Goal: Information Seeking & Learning: Find specific fact

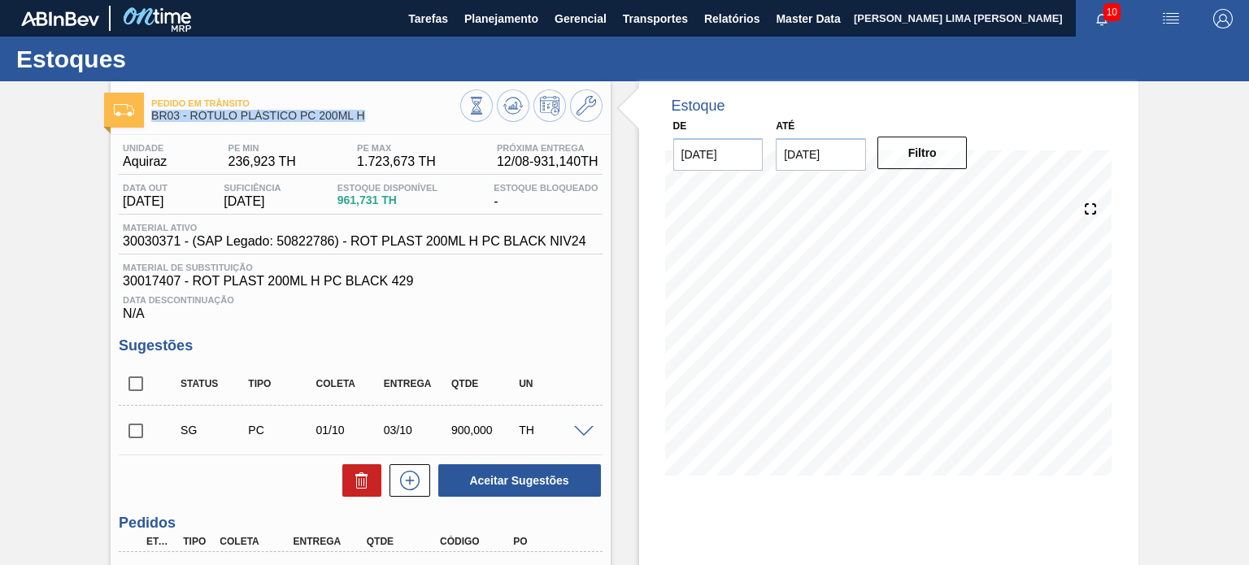
drag, startPoint x: 379, startPoint y: 110, endPoint x: 255, endPoint y: 107, distance: 124.5
click at [258, 108] on div "Pedido em Trânsito BR03 - RÓTULO PLÁSTICO PC 200ML H" at bounding box center [305, 110] width 308 height 37
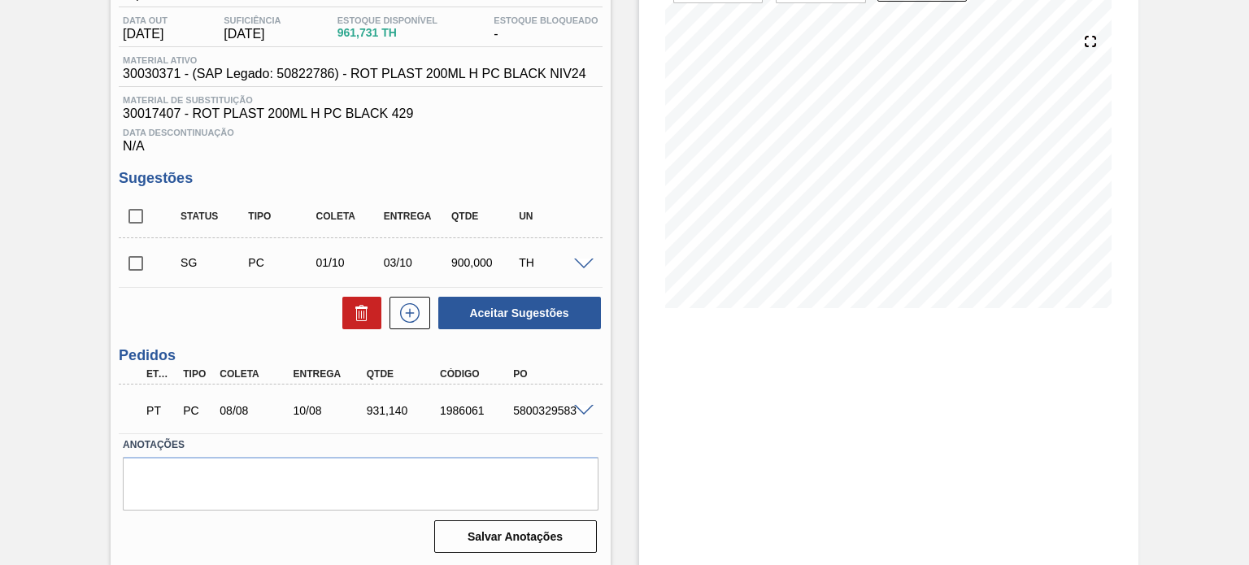
scroll to position [169, 0]
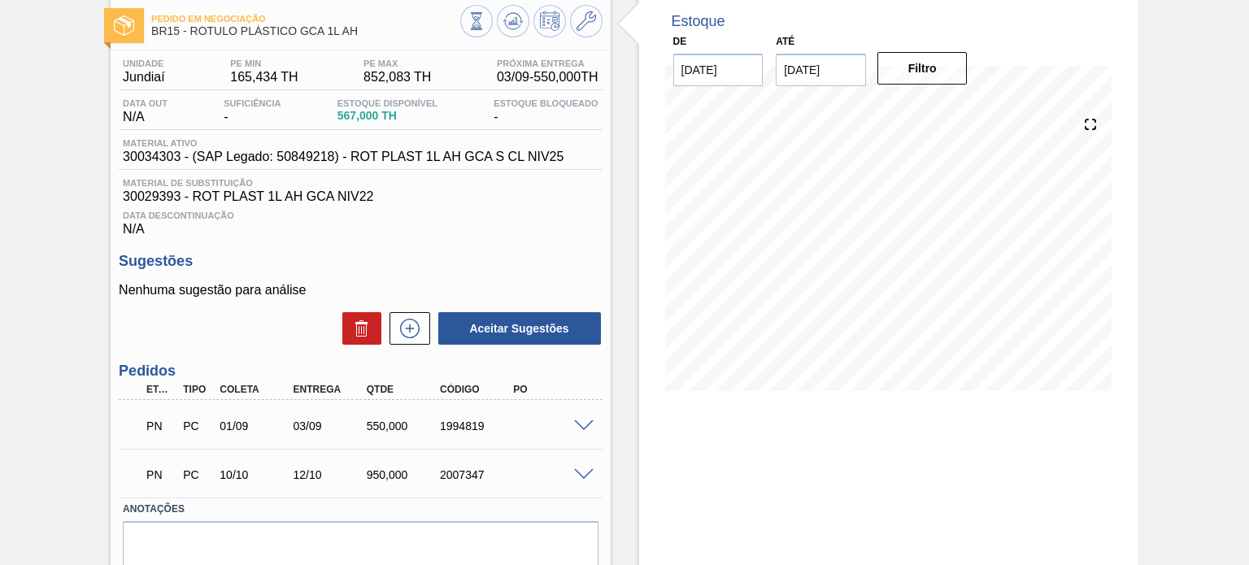
scroll to position [150, 0]
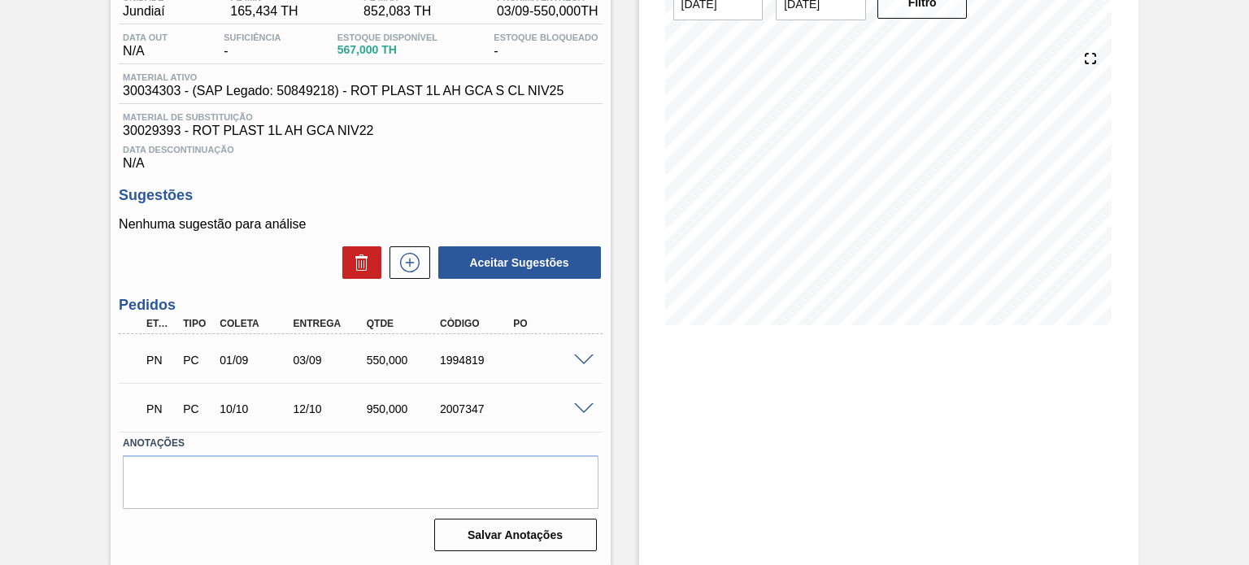
click at [589, 357] on span at bounding box center [584, 361] width 20 height 12
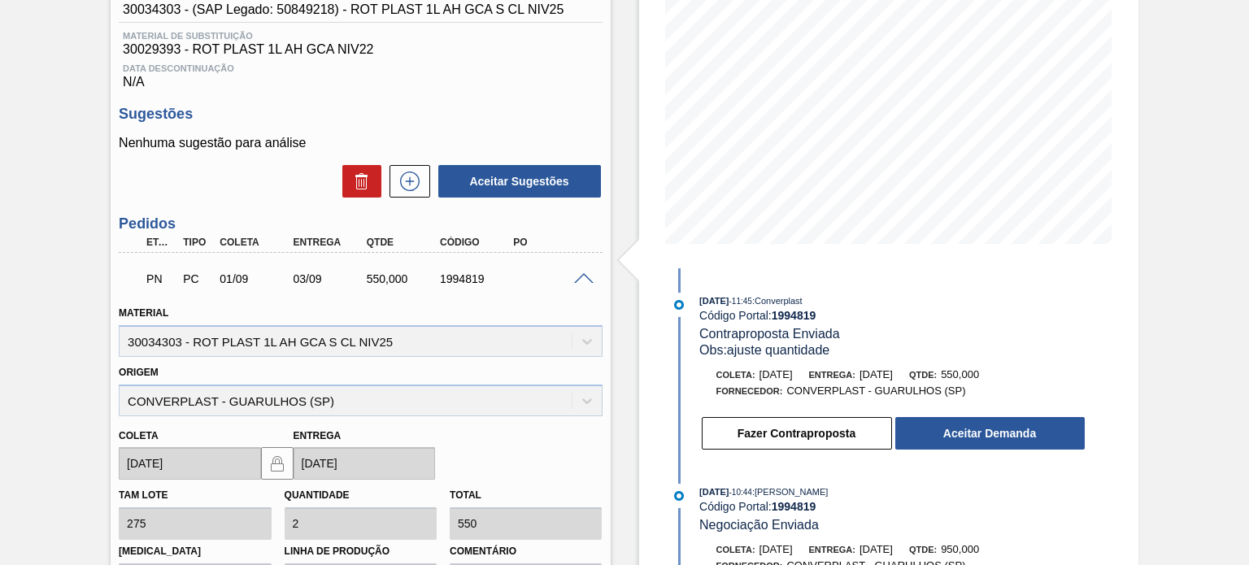
scroll to position [476, 0]
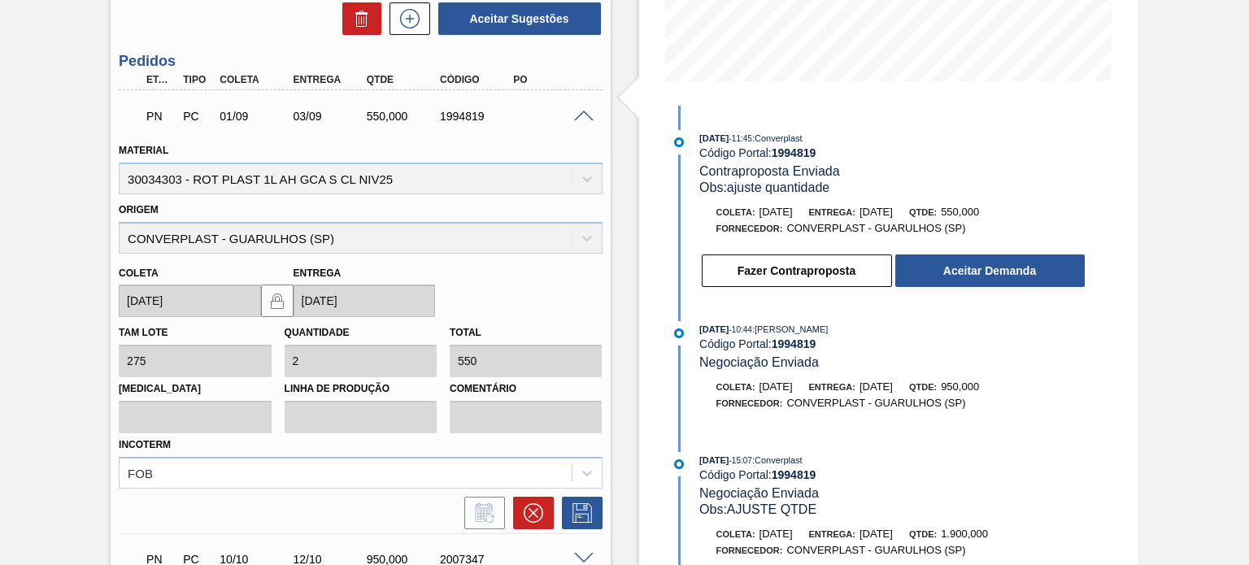
click at [586, 117] on span at bounding box center [584, 117] width 20 height 12
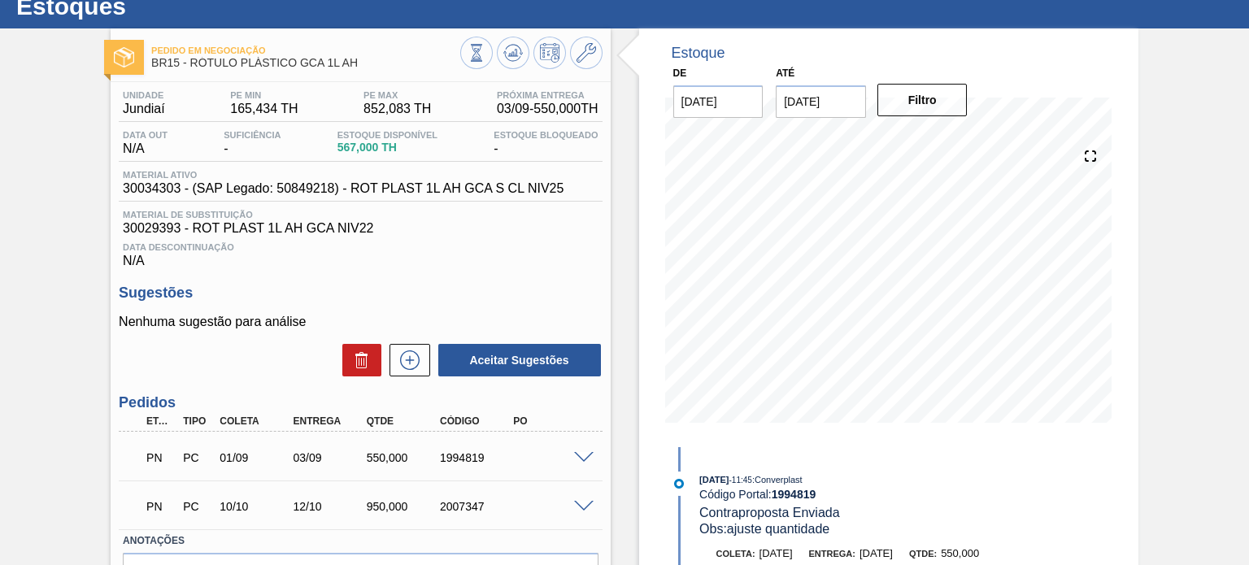
scroll to position [0, 0]
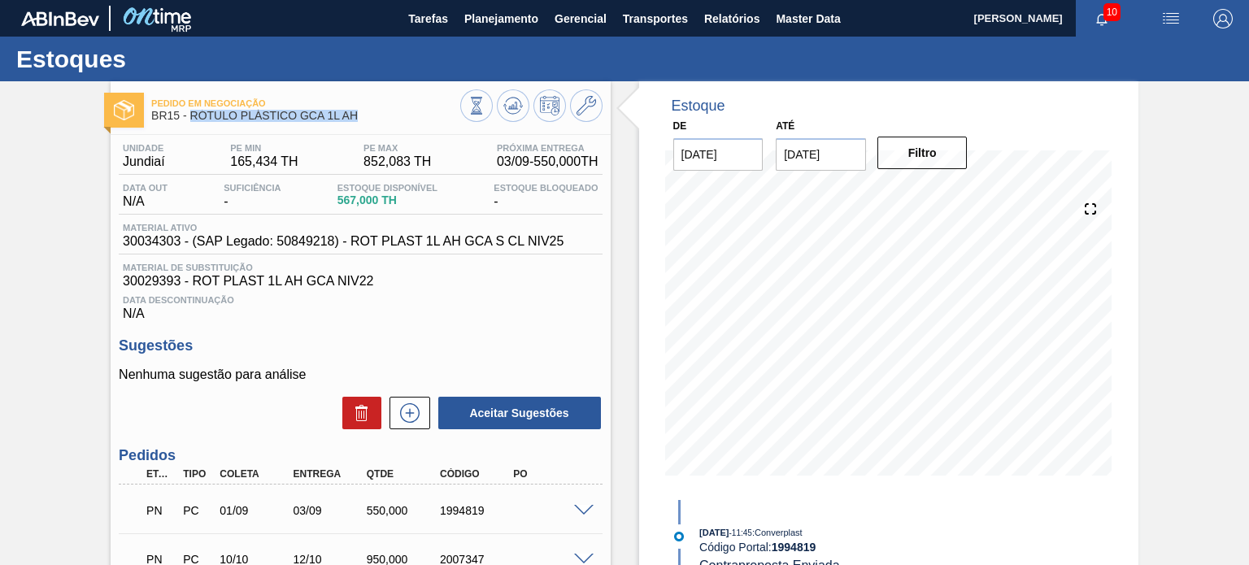
drag, startPoint x: 368, startPoint y: 119, endPoint x: 193, endPoint y: 120, distance: 174.8
click at [193, 120] on span "BR15 - RÓTULO PLÁSTICO GCA 1L AH" at bounding box center [305, 116] width 308 height 12
copy span "RÓTULO PLÁSTICO GCA 1L AH"
click at [515, 31] on button "Planejamento" at bounding box center [501, 18] width 90 height 37
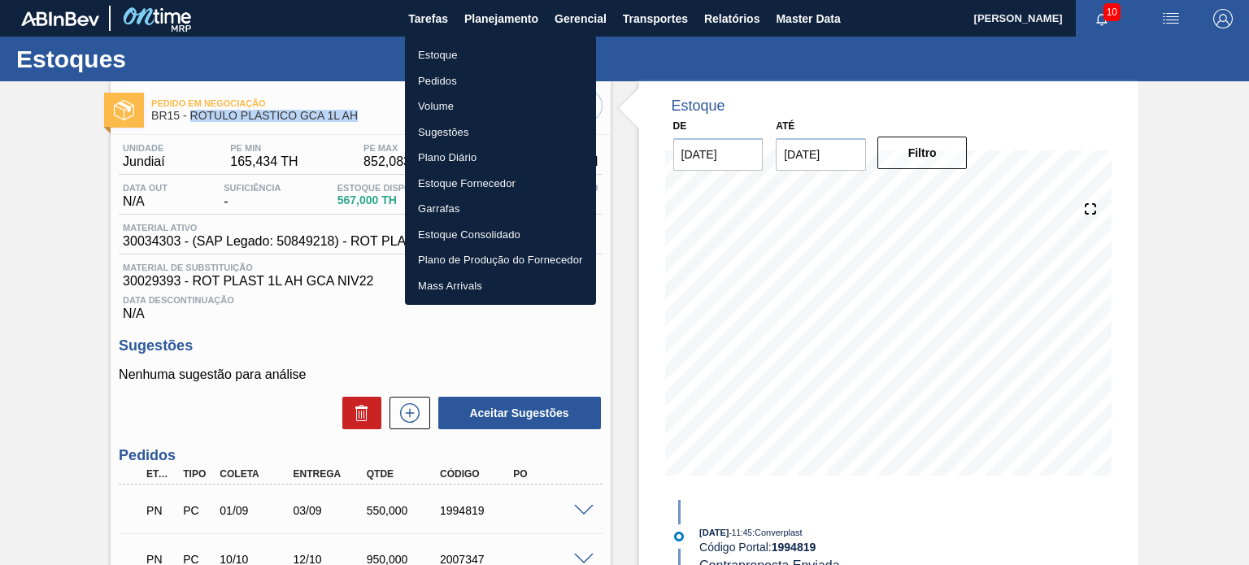
click at [436, 85] on li "Pedidos" at bounding box center [500, 81] width 191 height 26
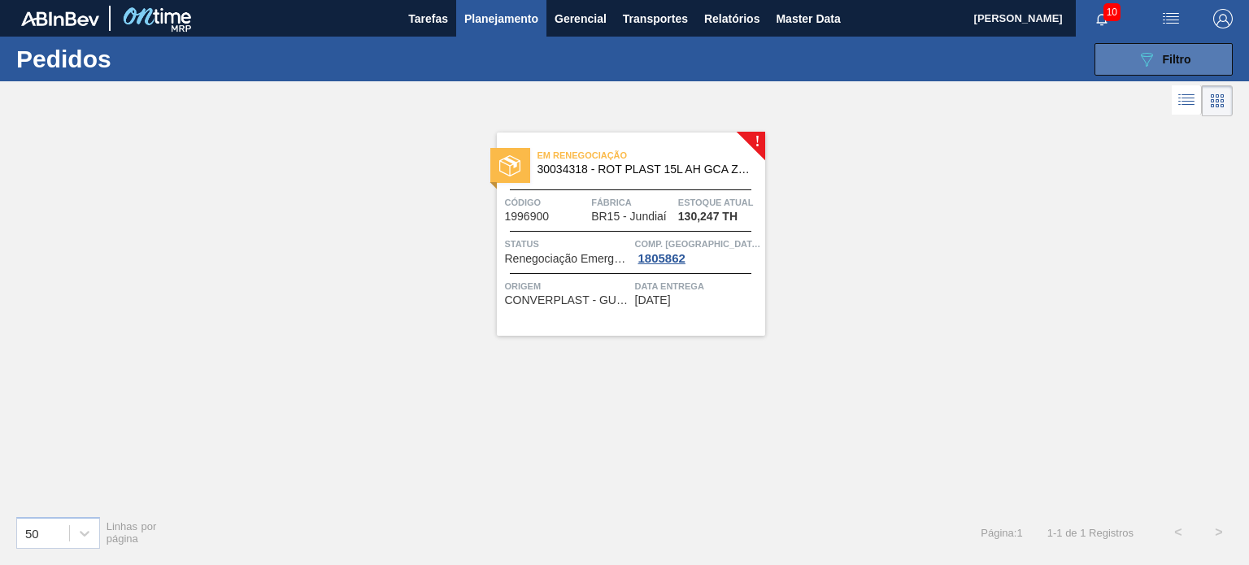
click at [1113, 67] on button "089F7B8B-B2A5-4AFE-B5C0-19BA573D28AC Filtro" at bounding box center [1164, 59] width 138 height 33
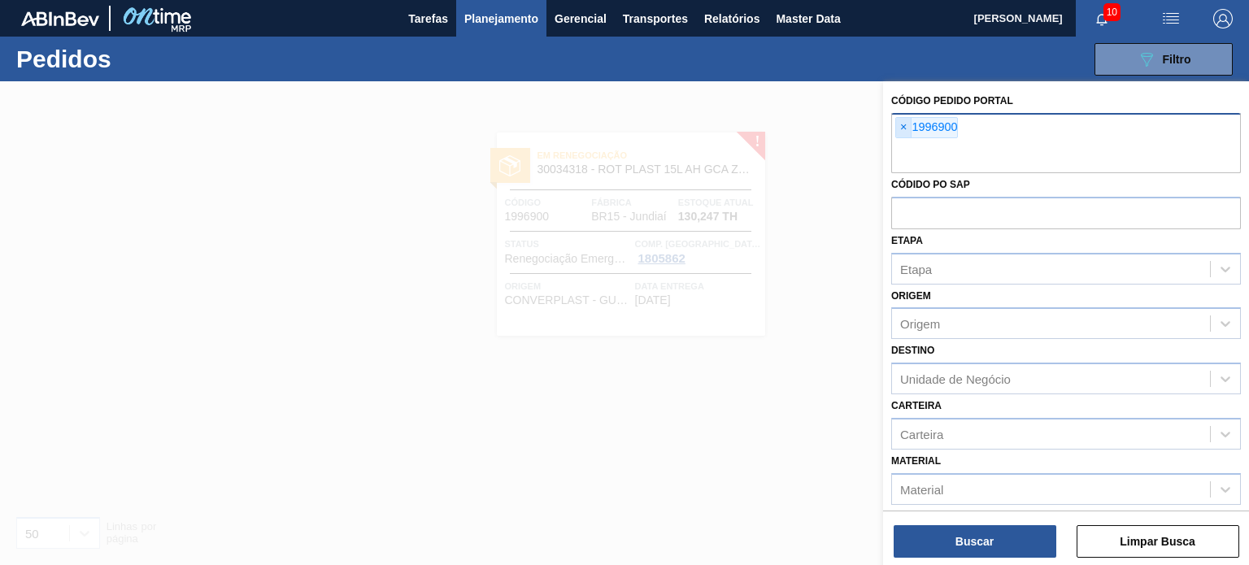
click at [903, 130] on span "×" at bounding box center [903, 128] width 15 height 20
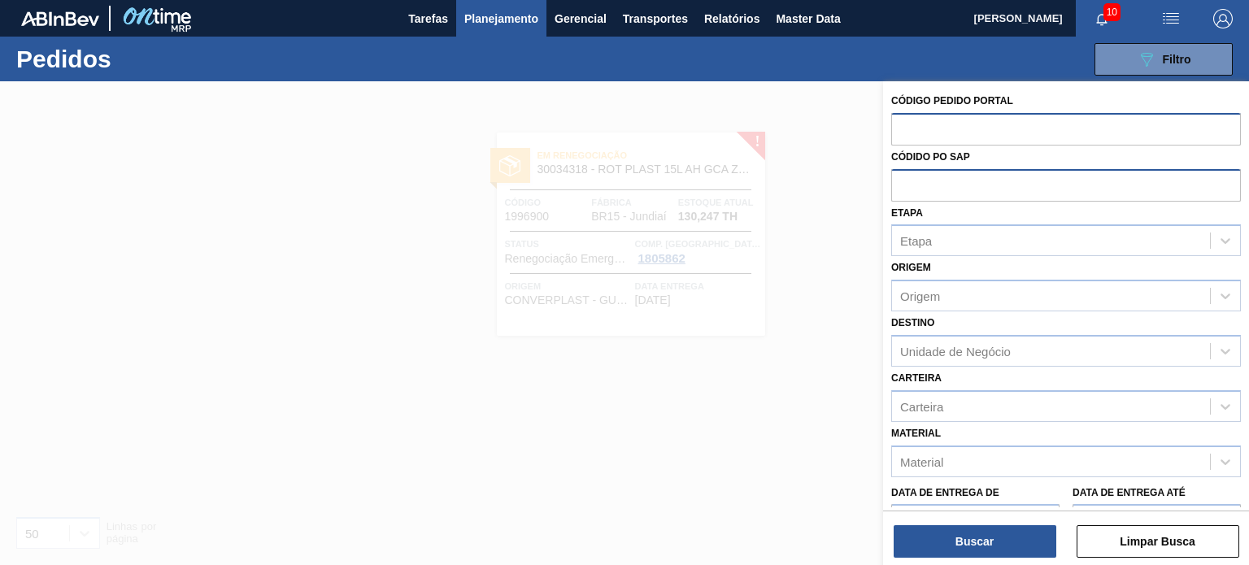
paste input "1996900"
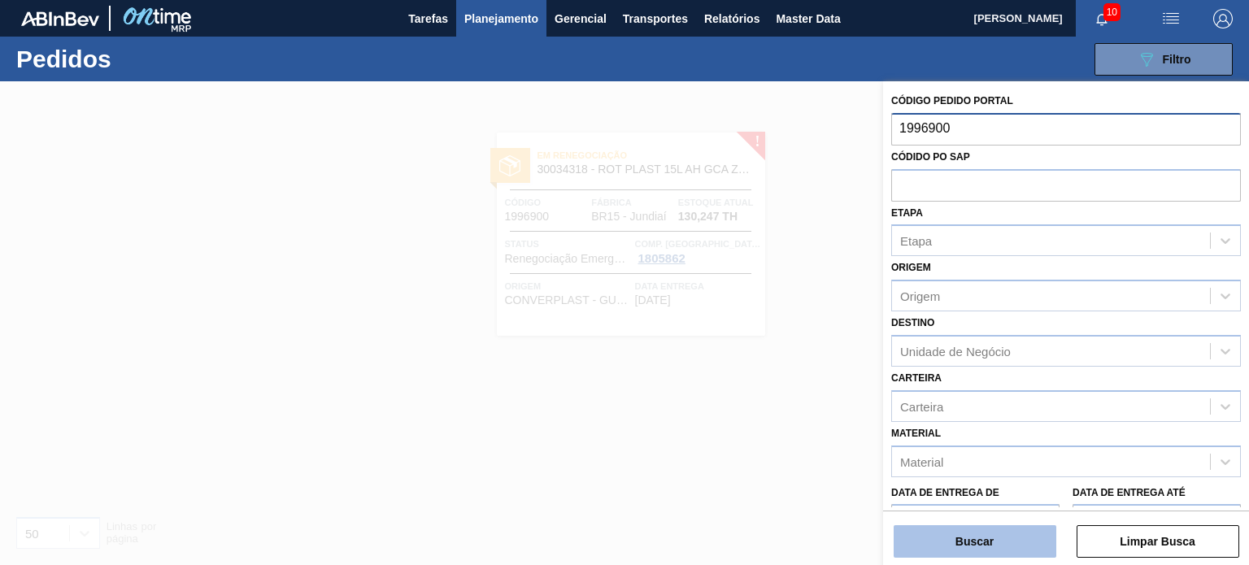
type input "1996900"
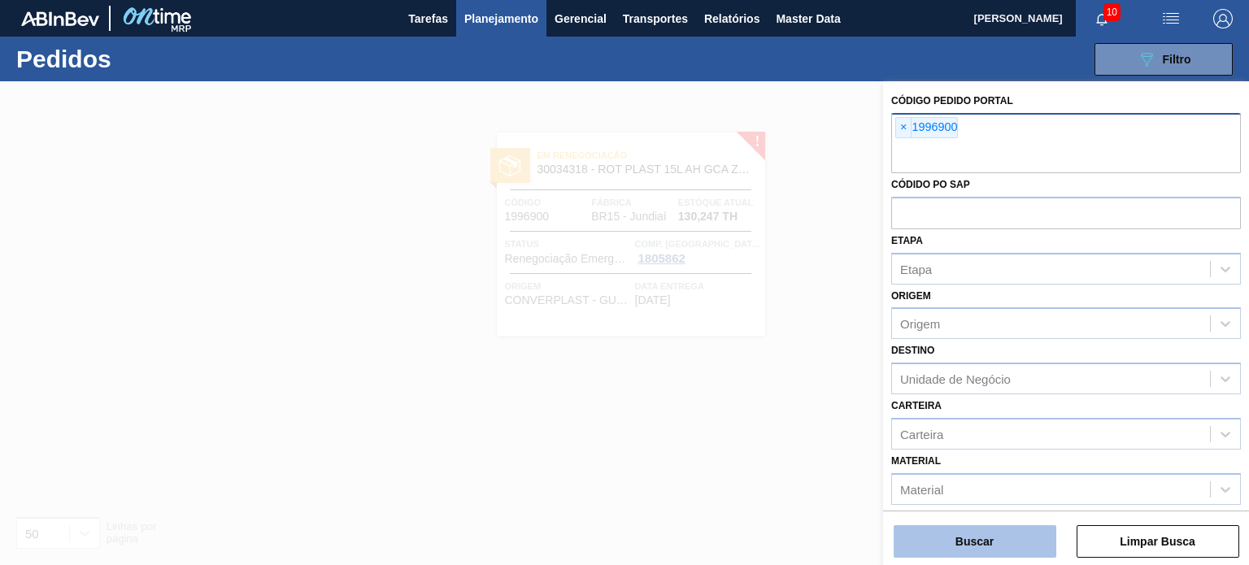
click at [1008, 541] on button "Buscar" at bounding box center [975, 541] width 163 height 33
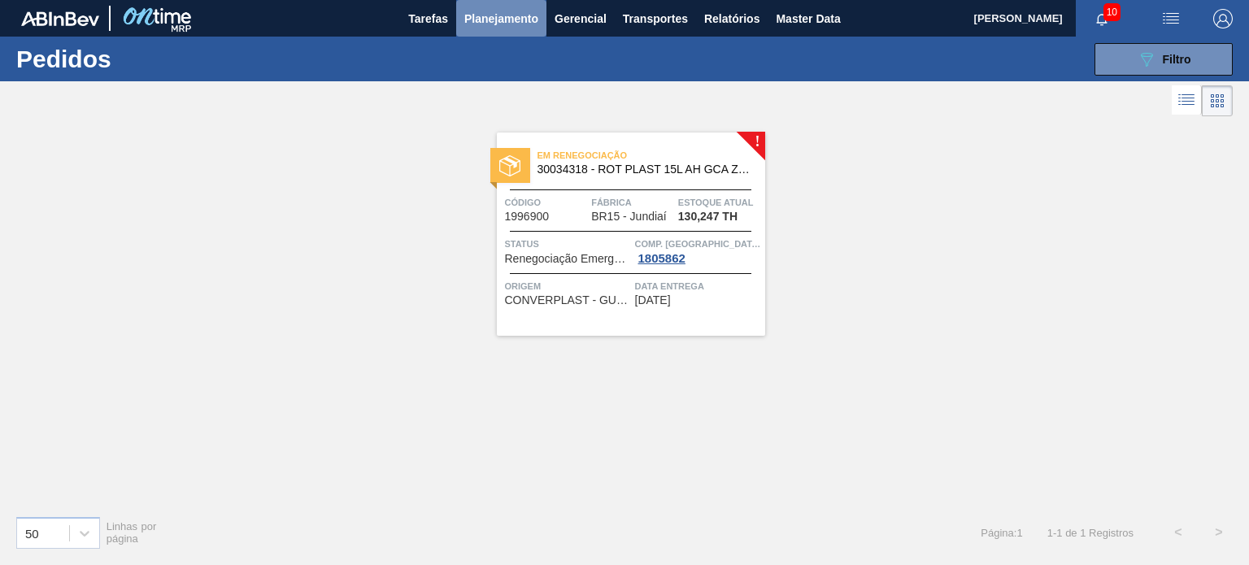
click at [494, 20] on span "Planejamento" at bounding box center [501, 19] width 74 height 20
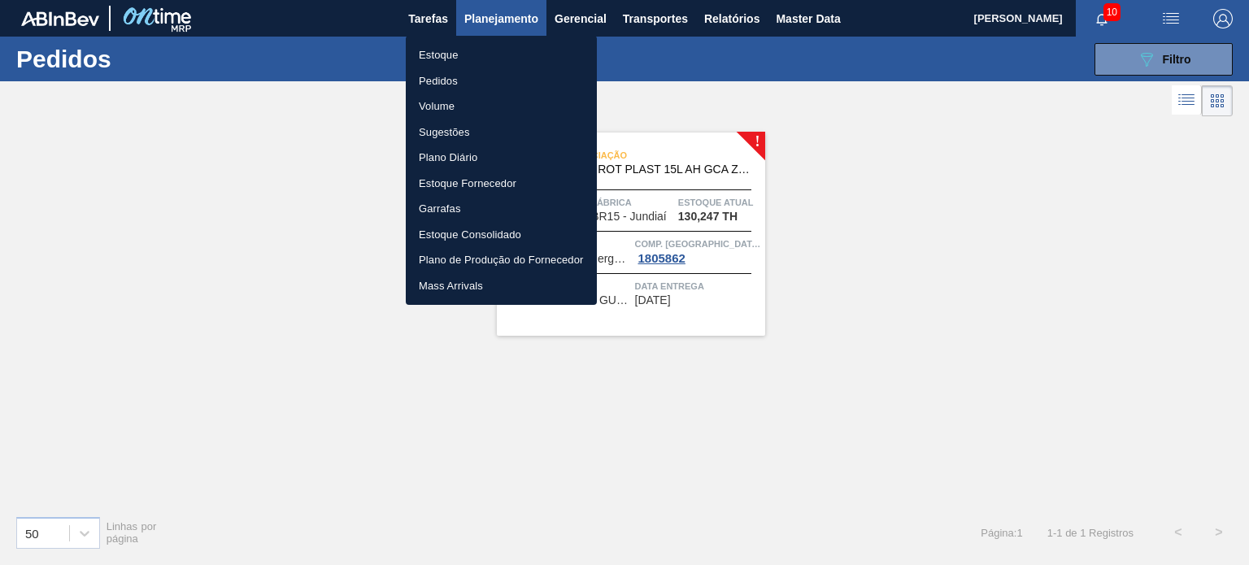
click at [468, 53] on li "Estoque" at bounding box center [501, 55] width 191 height 26
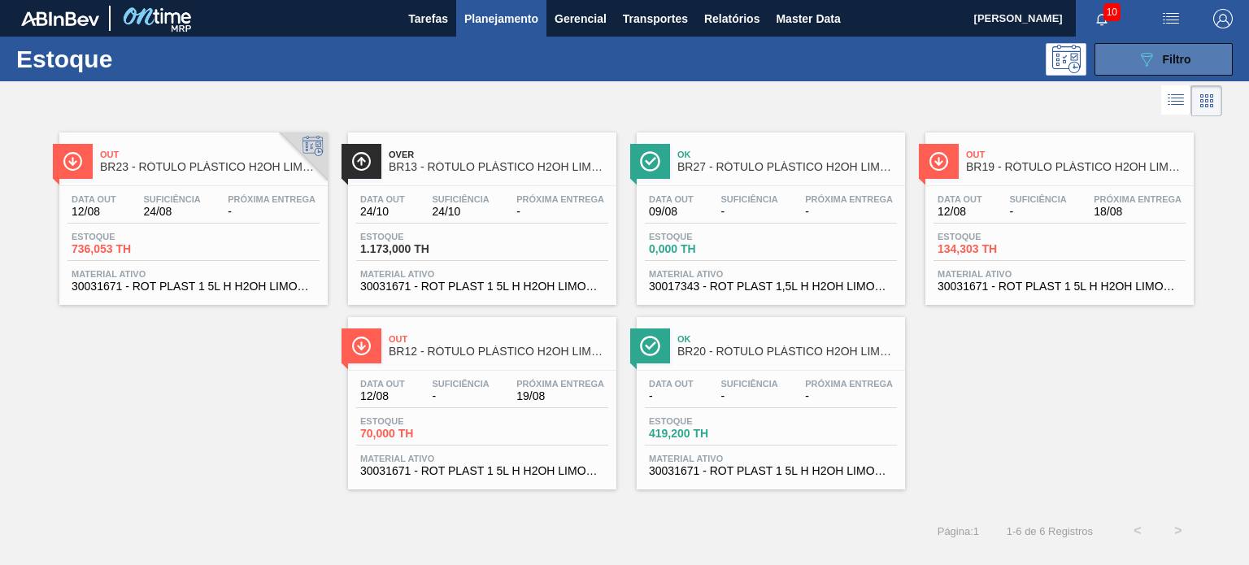
click at [1150, 44] on button "089F7B8B-B2A5-4AFE-B5C0-19BA573D28AC Filtro" at bounding box center [1164, 59] width 138 height 33
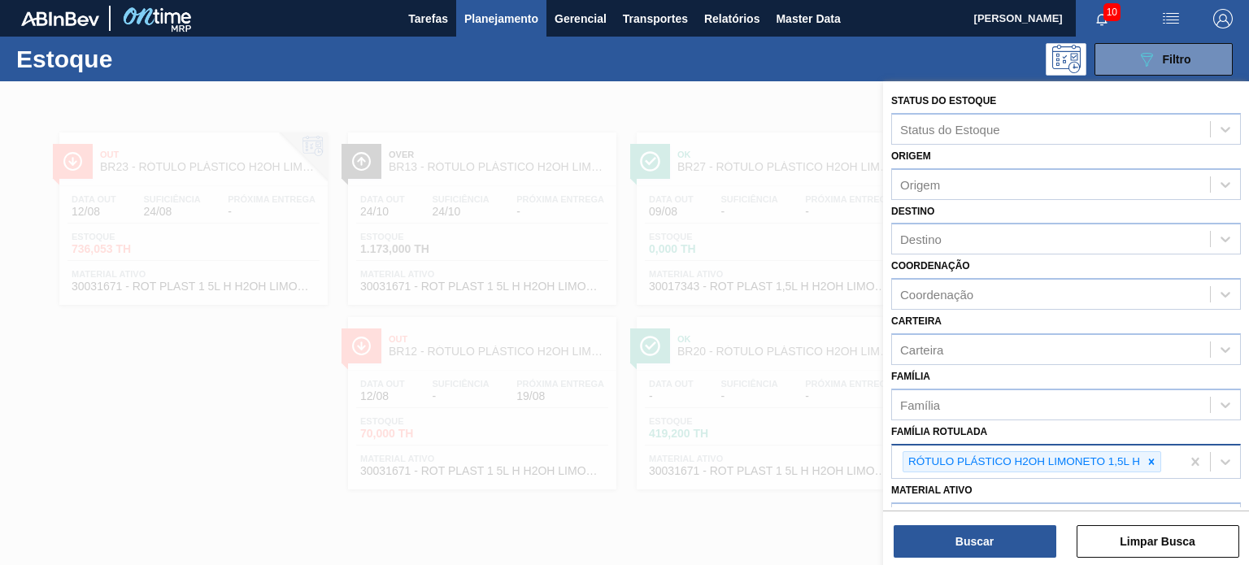
drag, startPoint x: 1147, startPoint y: 459, endPoint x: 1134, endPoint y: 450, distance: 15.1
click at [1146, 459] on icon at bounding box center [1151, 461] width 11 height 11
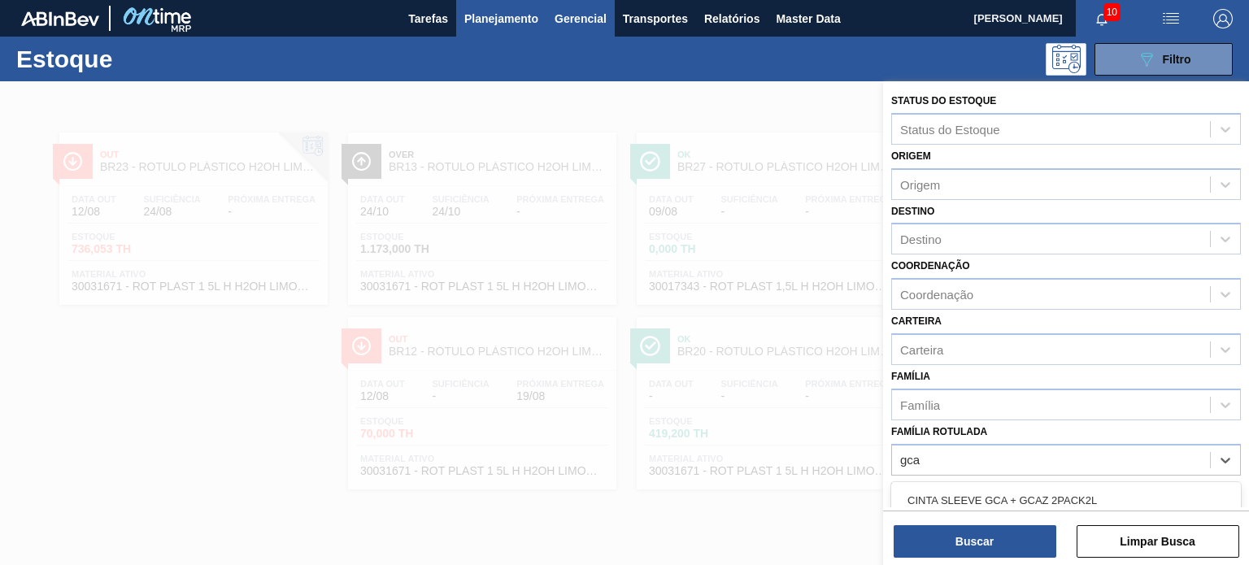
type Rotulada "gca"
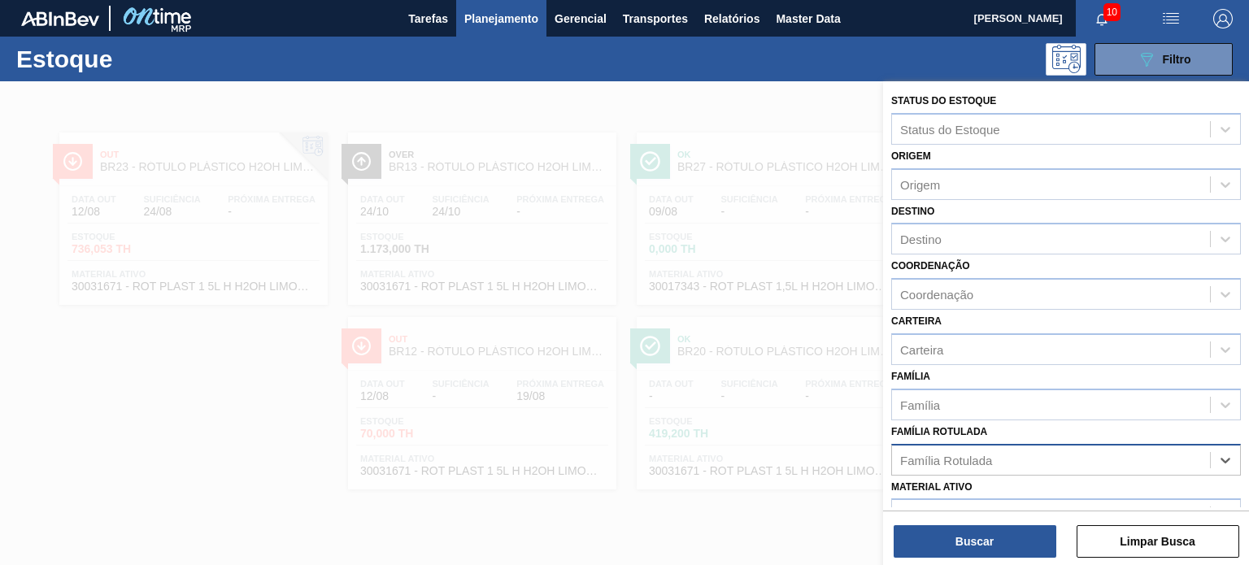
click at [1018, 452] on div "Família Rotulada" at bounding box center [1051, 460] width 318 height 24
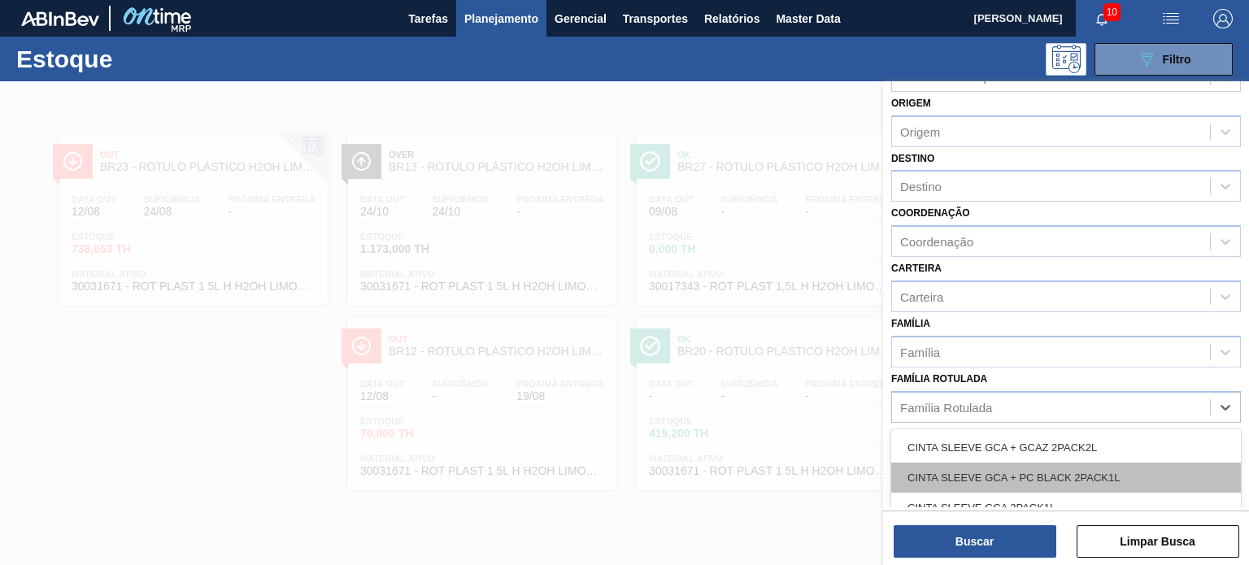
scroll to position [81, 0]
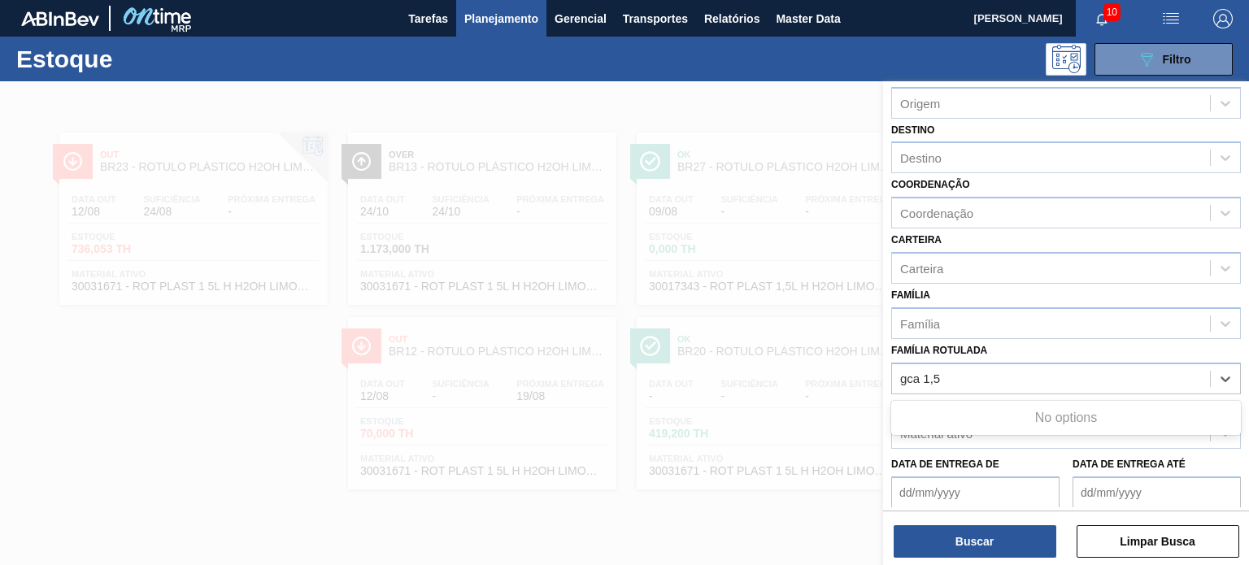
type Rotulada "gca 1,5"
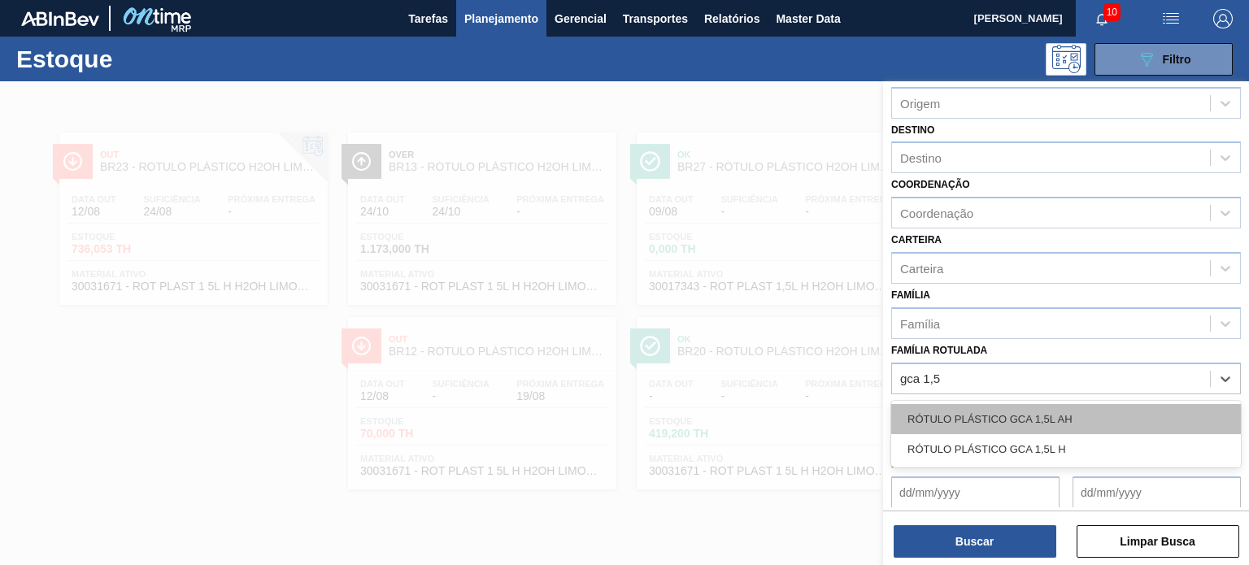
click at [1035, 426] on div "RÓTULO PLÁSTICO GCA 1,5L AH" at bounding box center [1066, 419] width 350 height 30
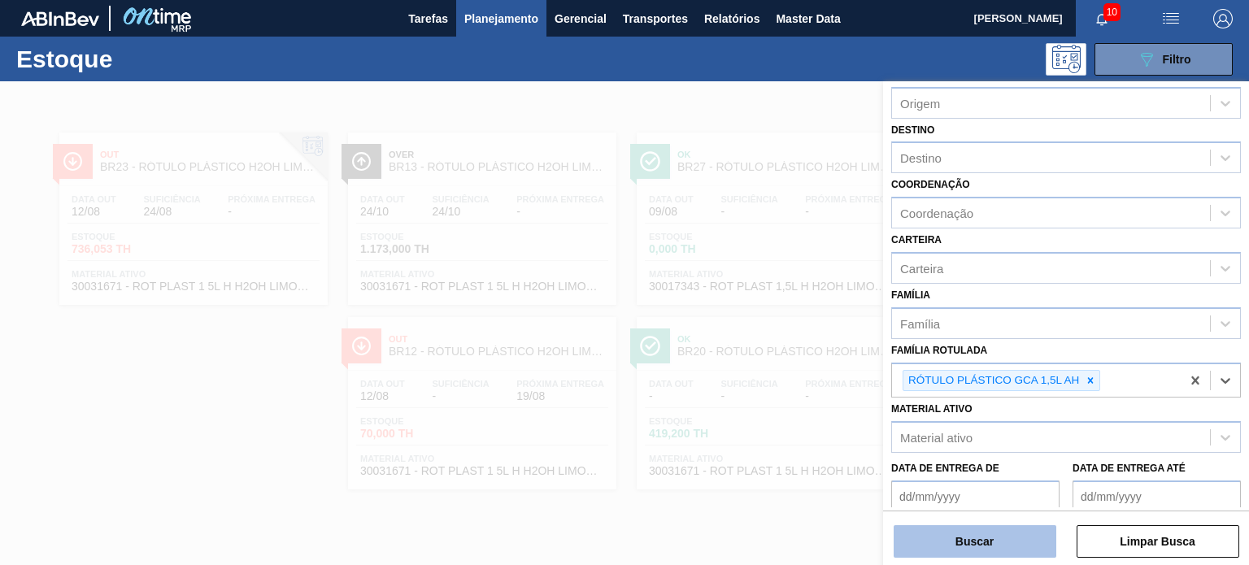
click at [960, 541] on button "Buscar" at bounding box center [975, 541] width 163 height 33
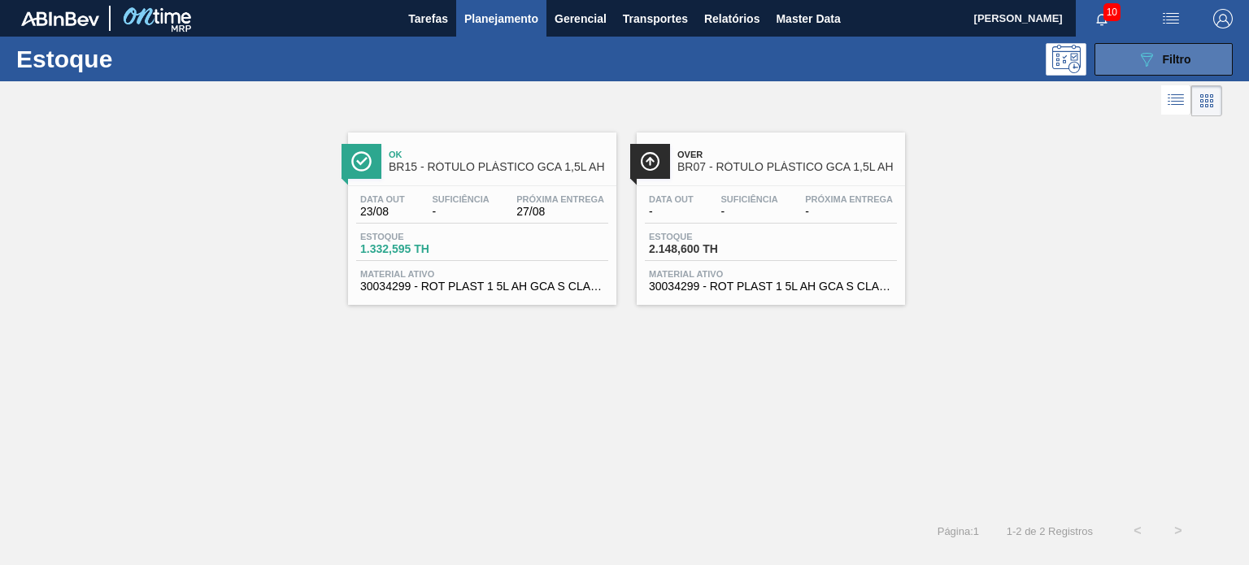
click at [1108, 48] on button "089F7B8B-B2A5-4AFE-B5C0-19BA573D28AC Filtro" at bounding box center [1164, 59] width 138 height 33
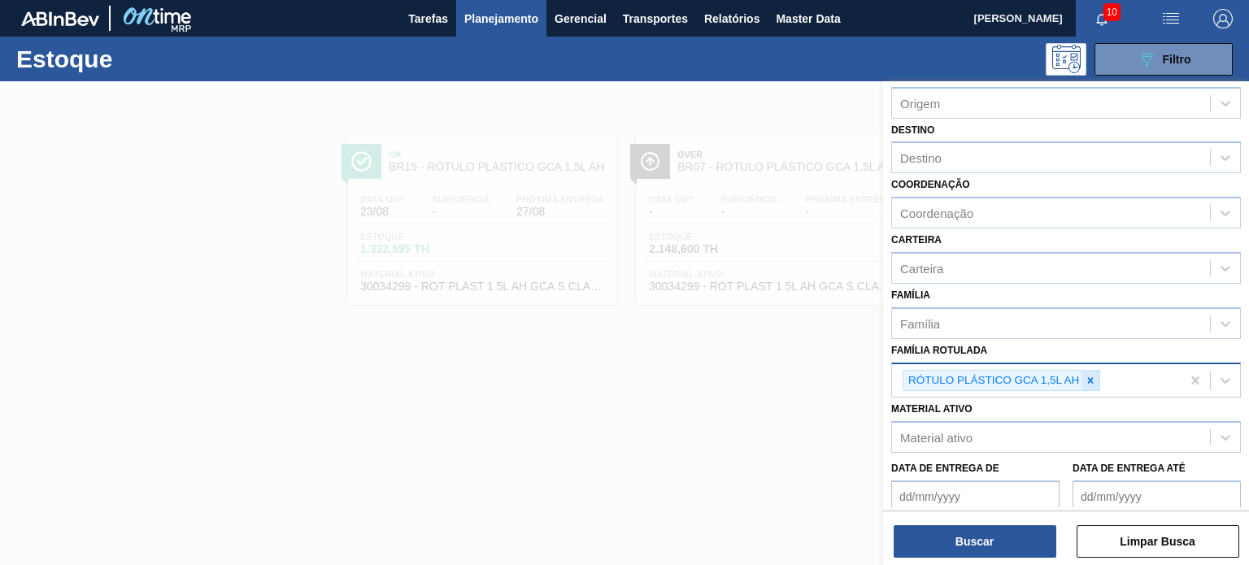
click at [1089, 380] on icon at bounding box center [1090, 380] width 11 height 11
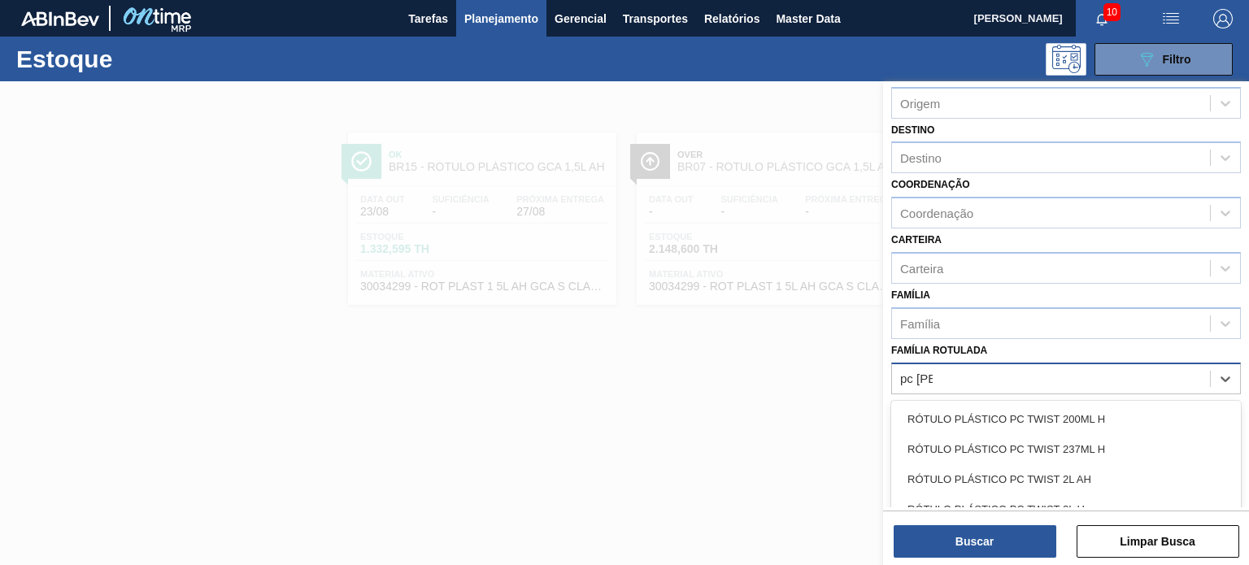
type Rotulada "pc twis"
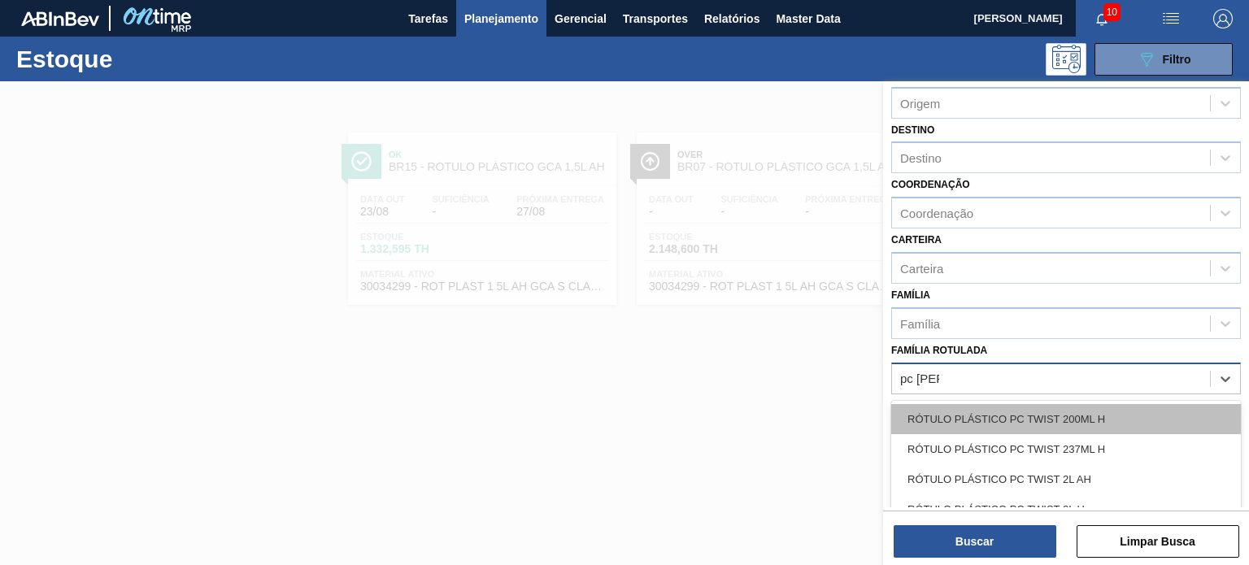
scroll to position [55, 0]
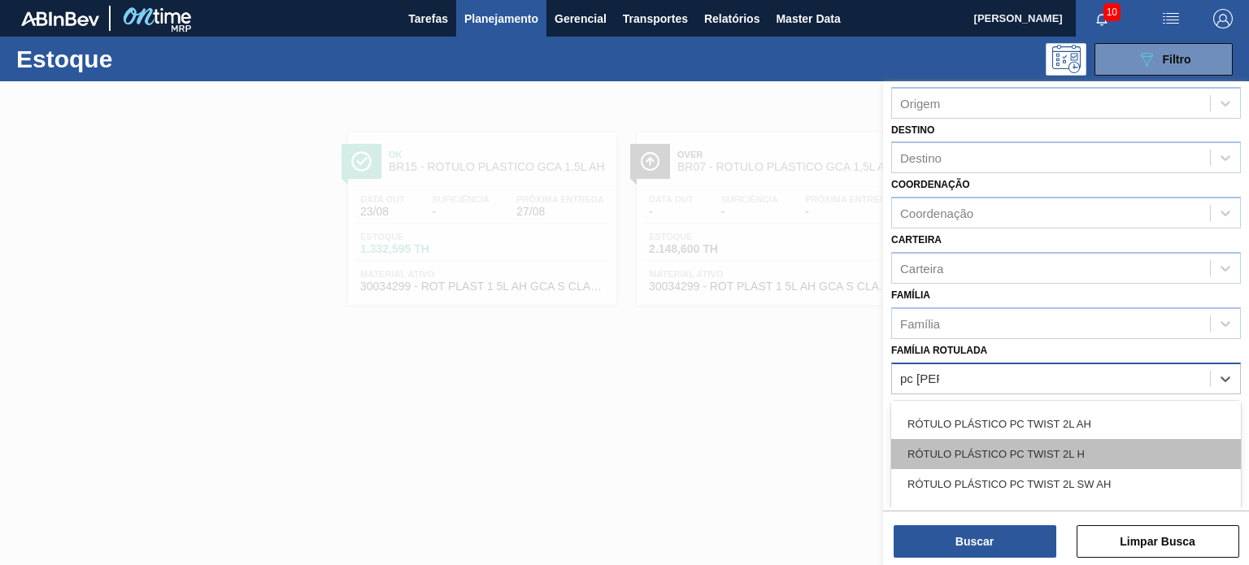
click at [1093, 445] on div "RÓTULO PLÁSTICO PC TWIST 2L H" at bounding box center [1066, 454] width 350 height 30
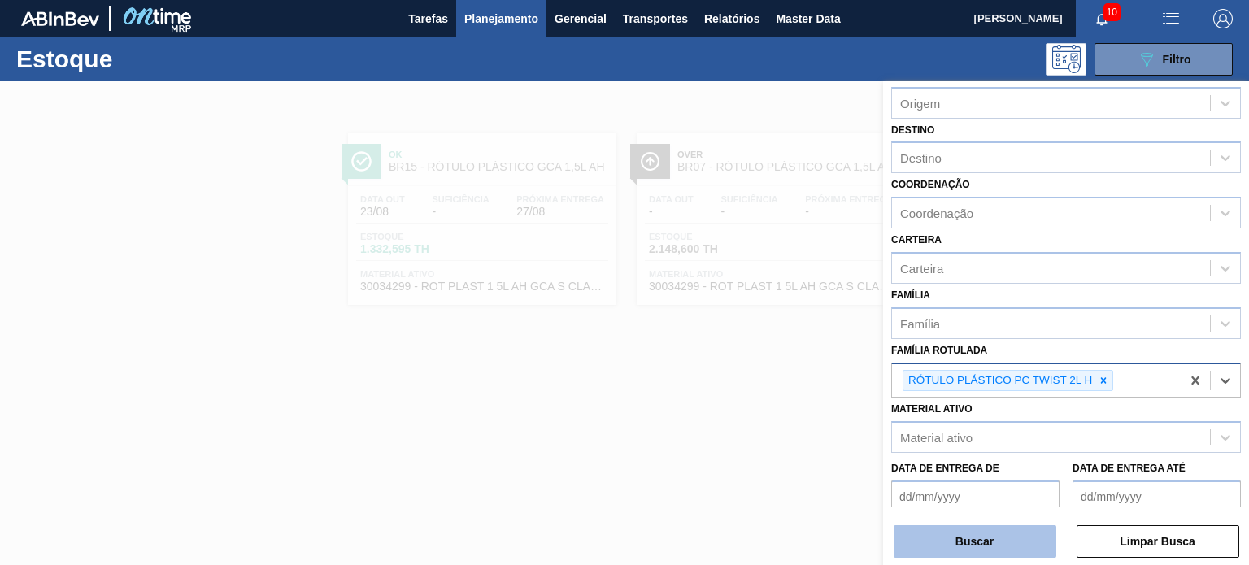
click at [986, 538] on button "Buscar" at bounding box center [975, 541] width 163 height 33
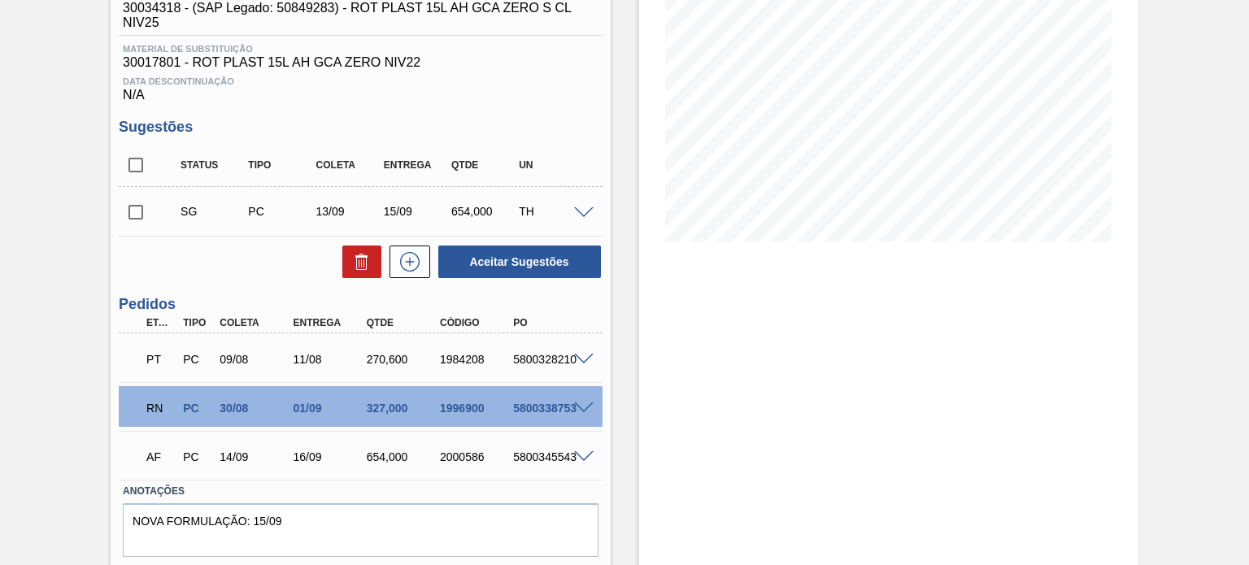
scroll to position [244, 0]
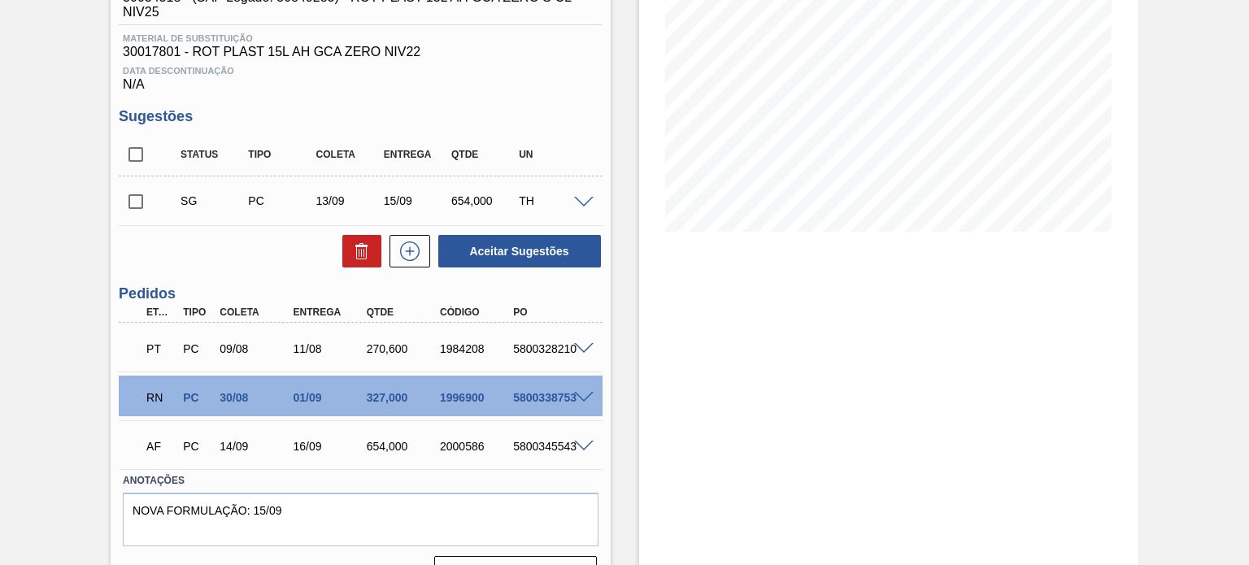
click at [583, 394] on span at bounding box center [584, 398] width 20 height 12
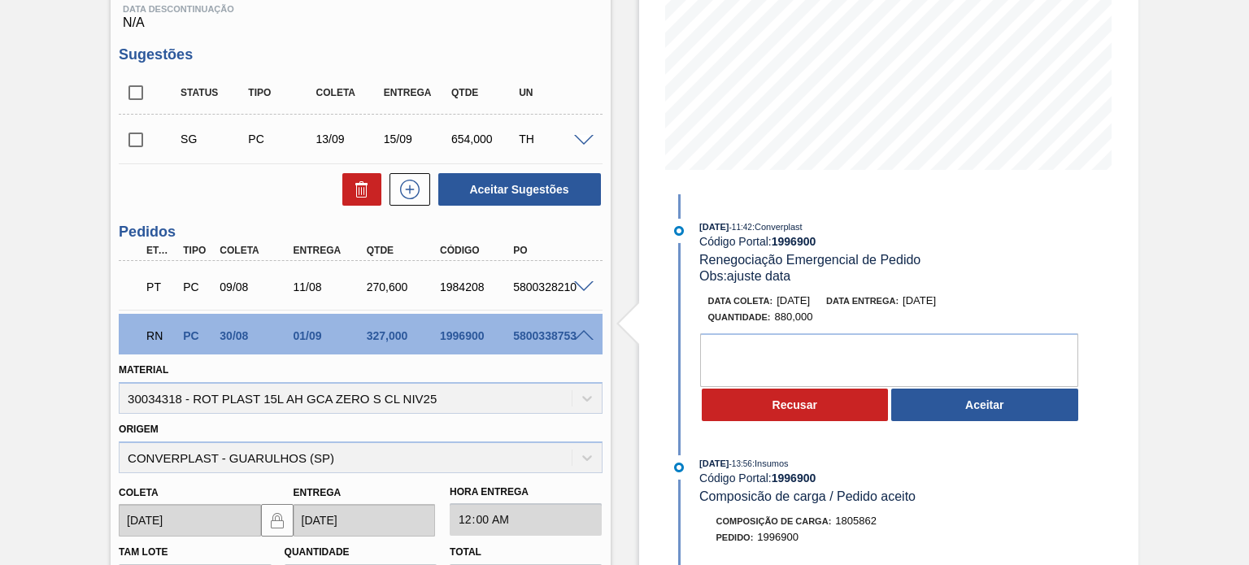
scroll to position [407, 0]
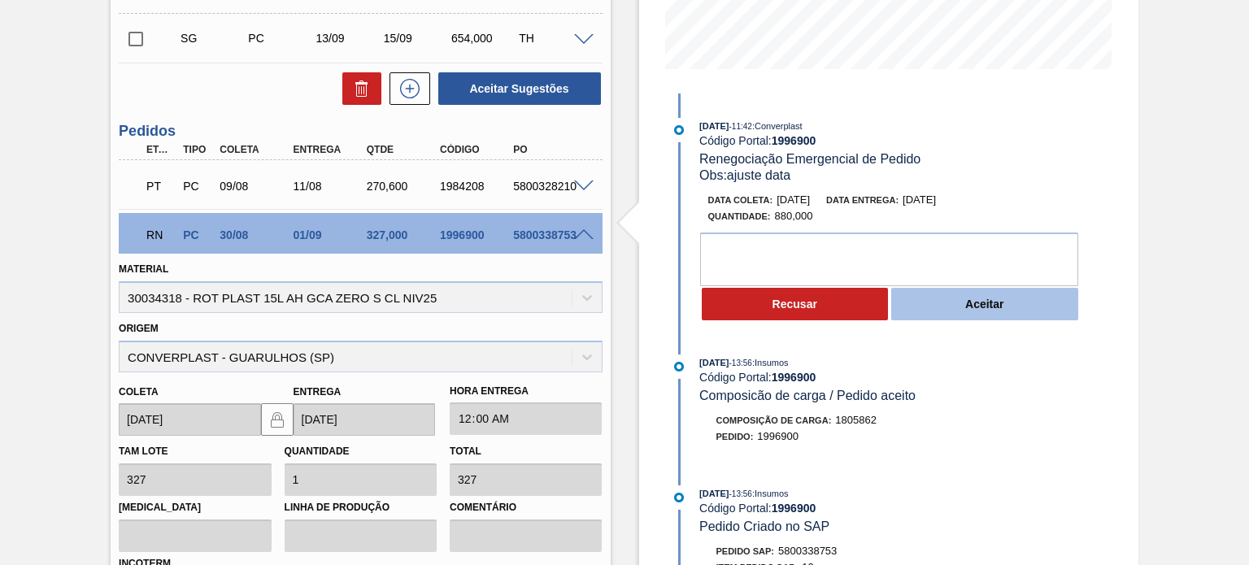
click at [973, 305] on button "Aceitar" at bounding box center [984, 304] width 187 height 33
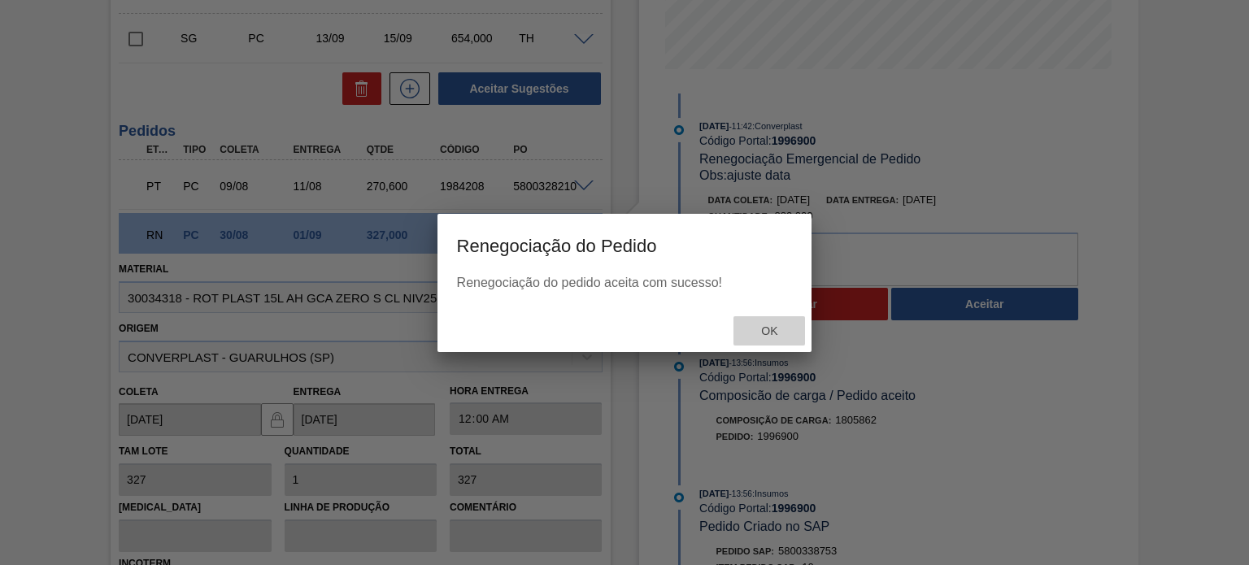
click at [773, 340] on div "Ok" at bounding box center [770, 331] width 72 height 30
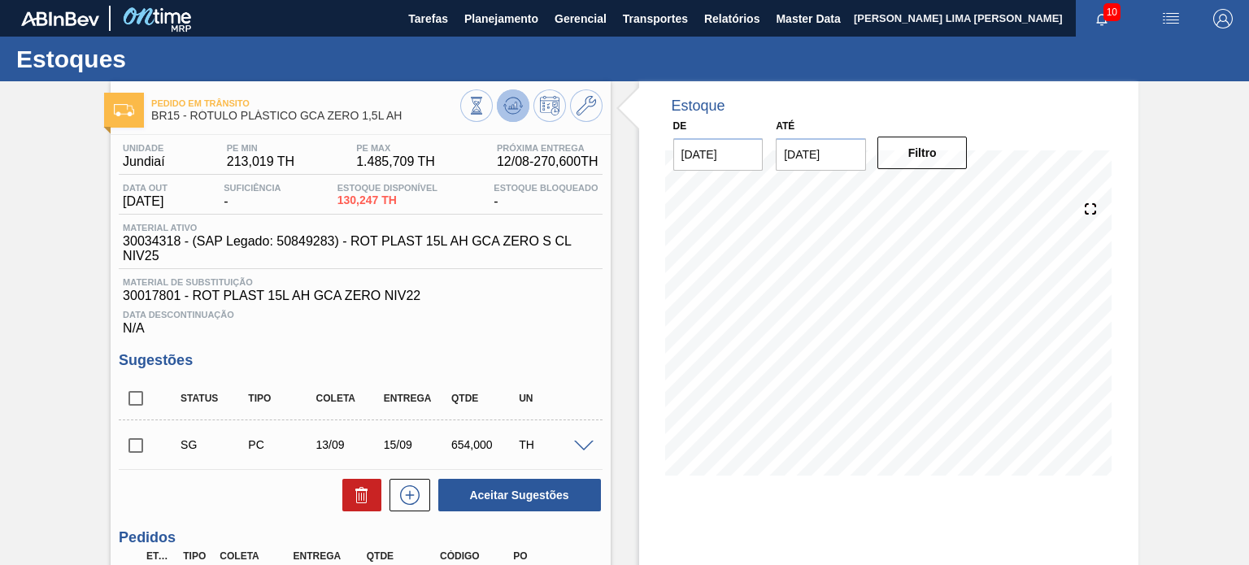
click at [486, 113] on icon at bounding box center [477, 106] width 18 height 18
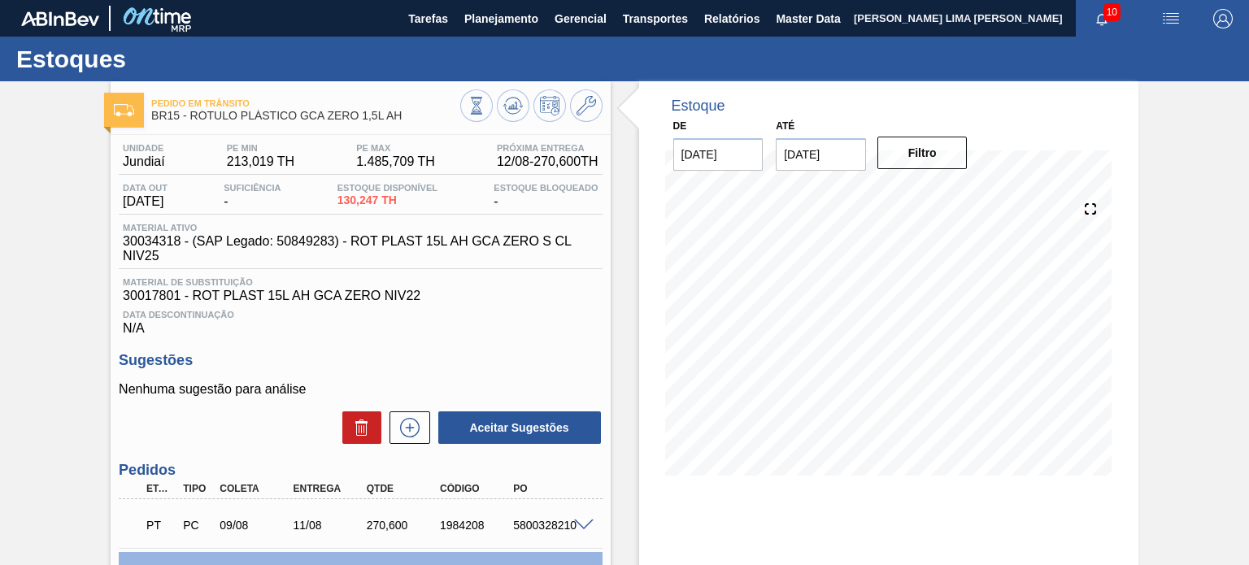
click at [332, 93] on div "Pedido em Trânsito BR15 - RÓTULO PLÁSTICO GCA ZERO 1,5L AH" at bounding box center [305, 110] width 308 height 37
drag, startPoint x: 314, startPoint y: 117, endPoint x: 190, endPoint y: 115, distance: 123.6
click at [190, 115] on span "BR15 - RÓTULO PLÁSTICO GCA ZERO 1,5L AH" at bounding box center [305, 116] width 308 height 12
copy span "RÓTULO PLÁSTICO GCA ZERO 1,5L AH"
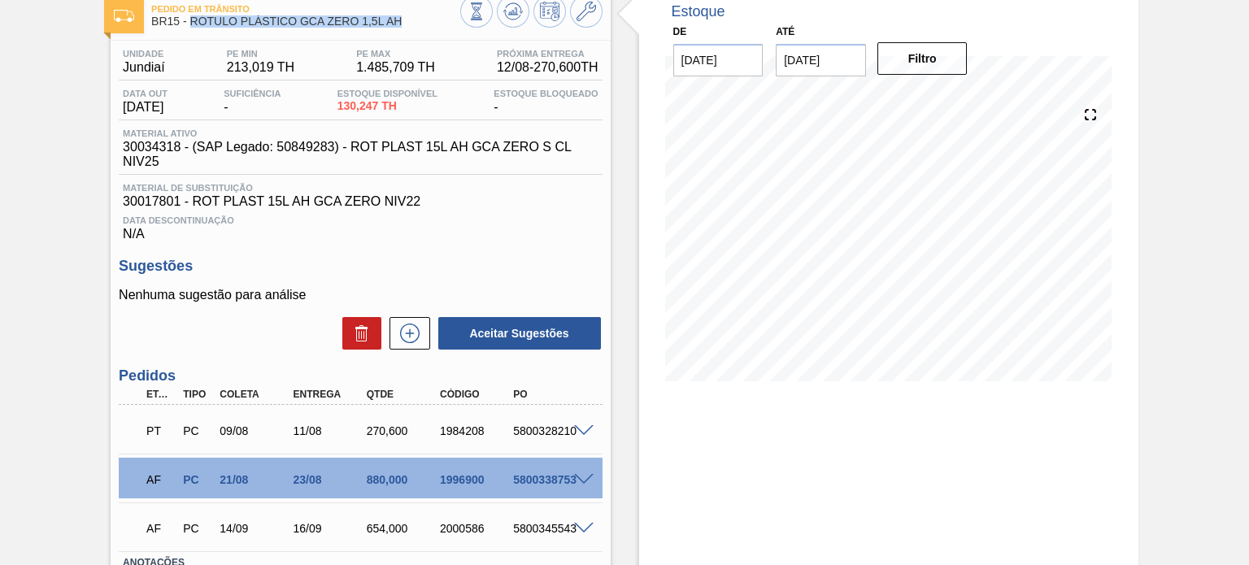
scroll to position [163, 0]
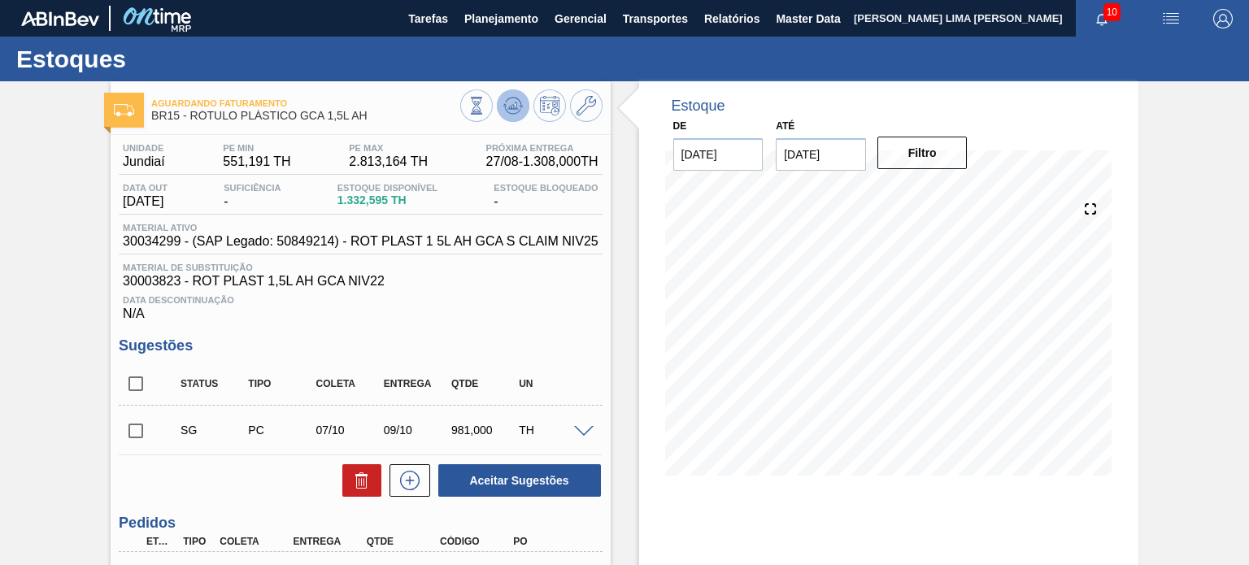
click at [520, 116] on button at bounding box center [513, 105] width 33 height 33
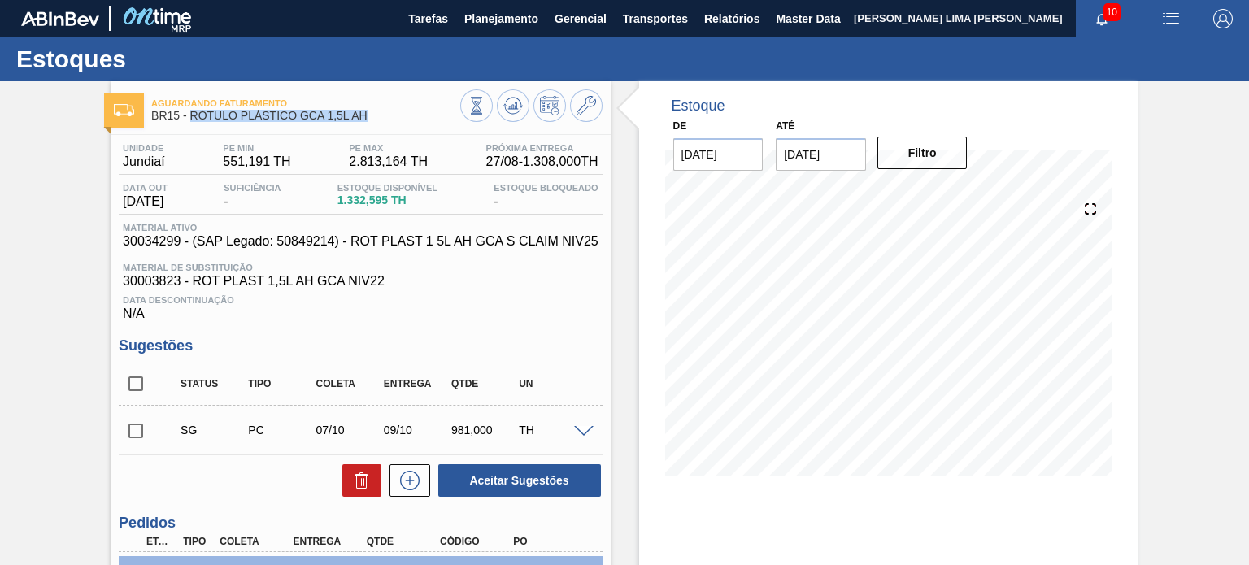
drag, startPoint x: 374, startPoint y: 119, endPoint x: 192, endPoint y: 116, distance: 182.2
click at [192, 116] on span "BR15 - RÓTULO PLÁSTICO GCA 1,5L AH" at bounding box center [305, 116] width 308 height 12
copy span "RÓTULO PLÁSTICO GCA 1,5L AH"
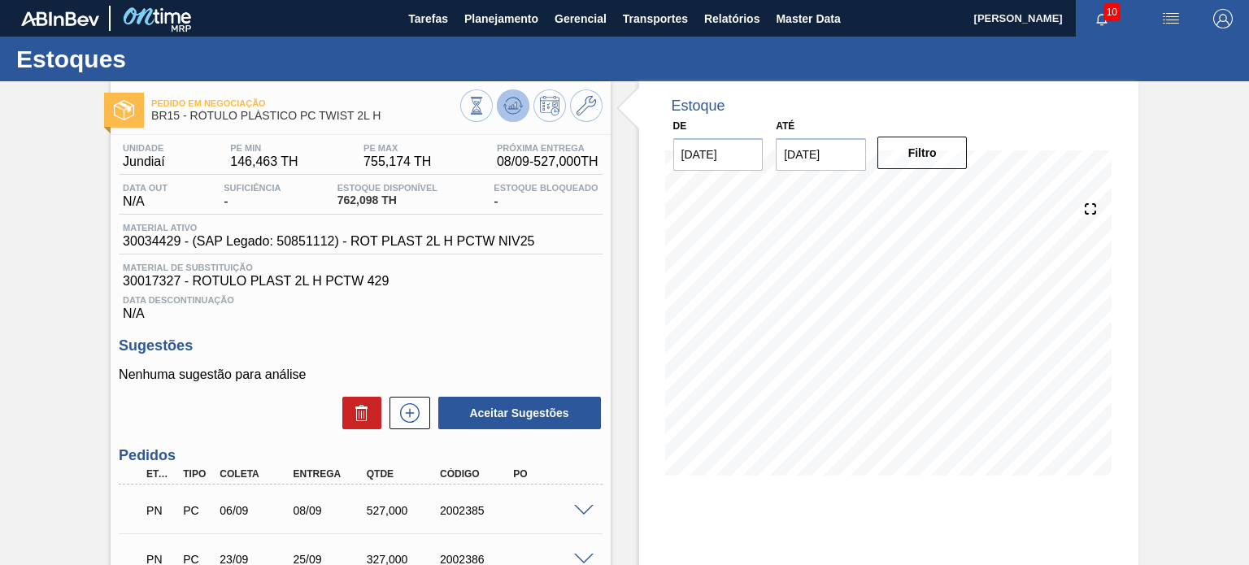
click at [486, 103] on icon at bounding box center [477, 106] width 18 height 18
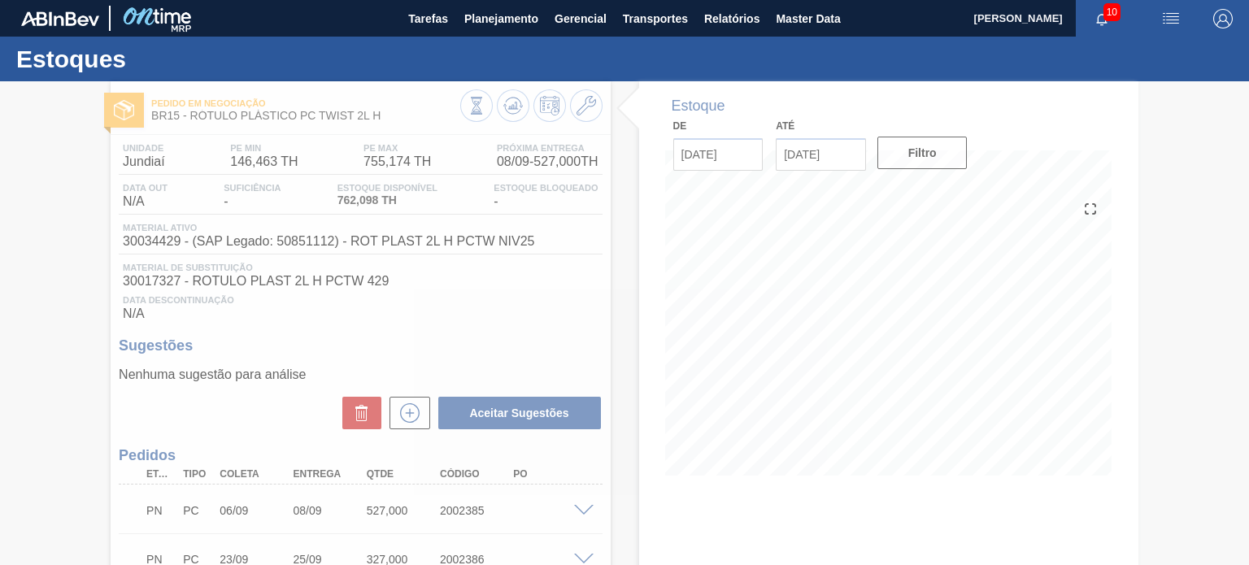
click at [384, 115] on div at bounding box center [624, 323] width 1249 height 484
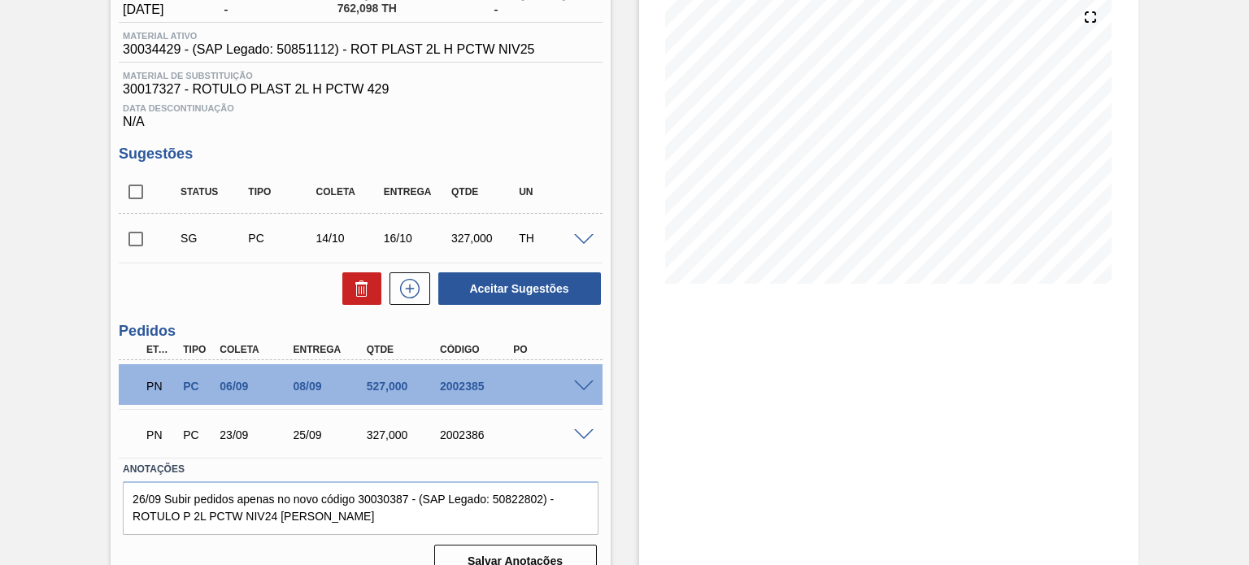
scroll to position [218, 0]
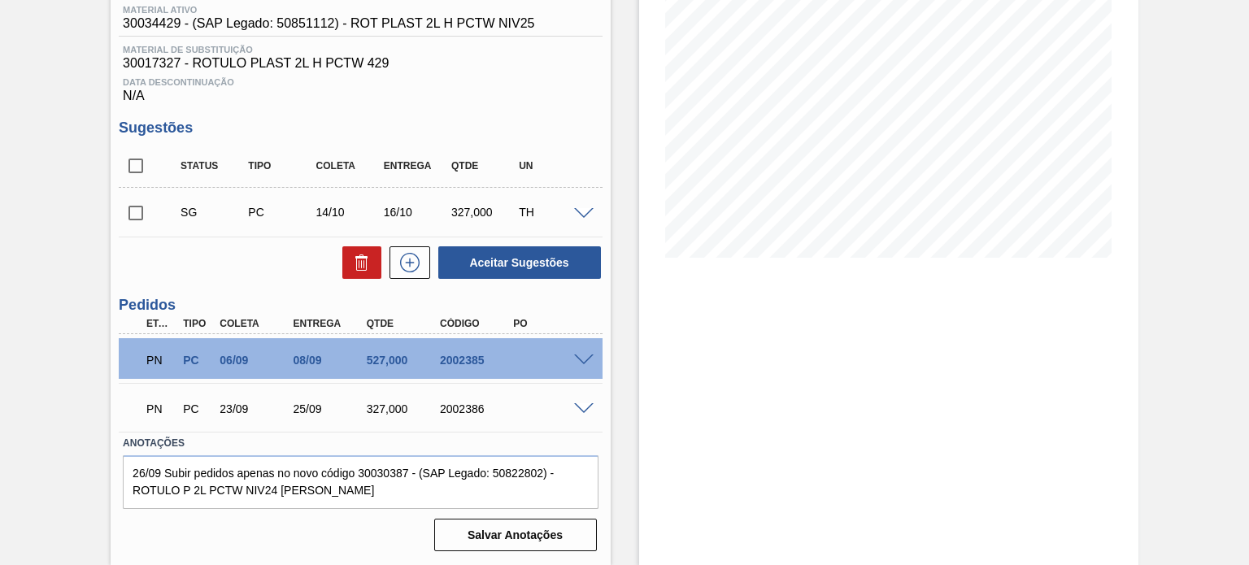
click at [582, 353] on div at bounding box center [586, 359] width 33 height 12
click at [588, 359] on span at bounding box center [584, 361] width 20 height 12
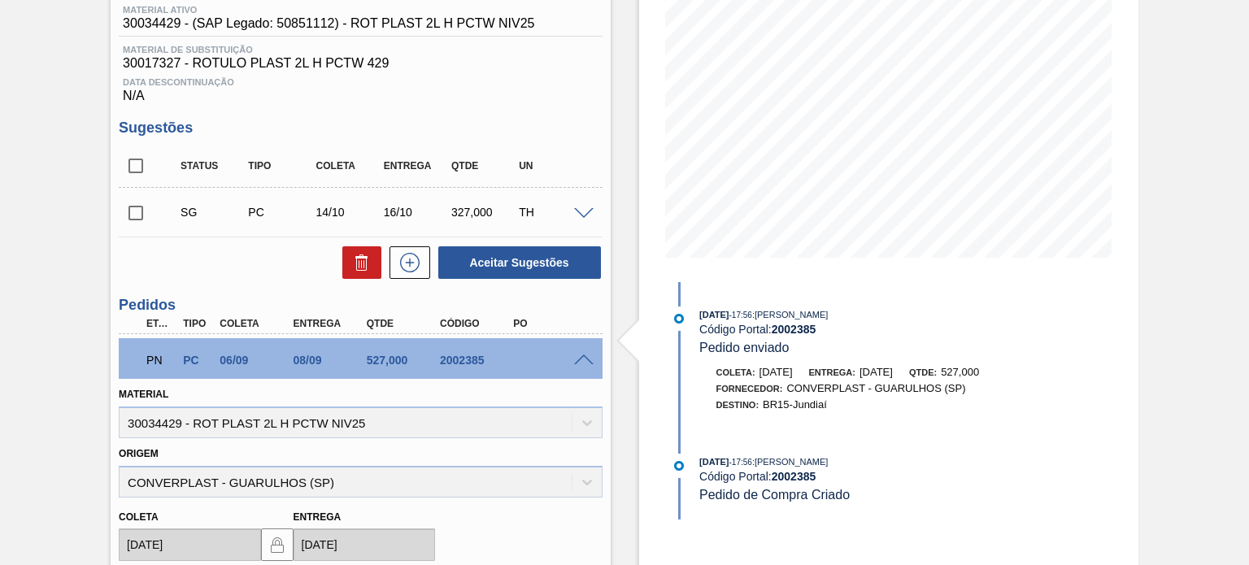
click at [585, 357] on span at bounding box center [584, 361] width 20 height 12
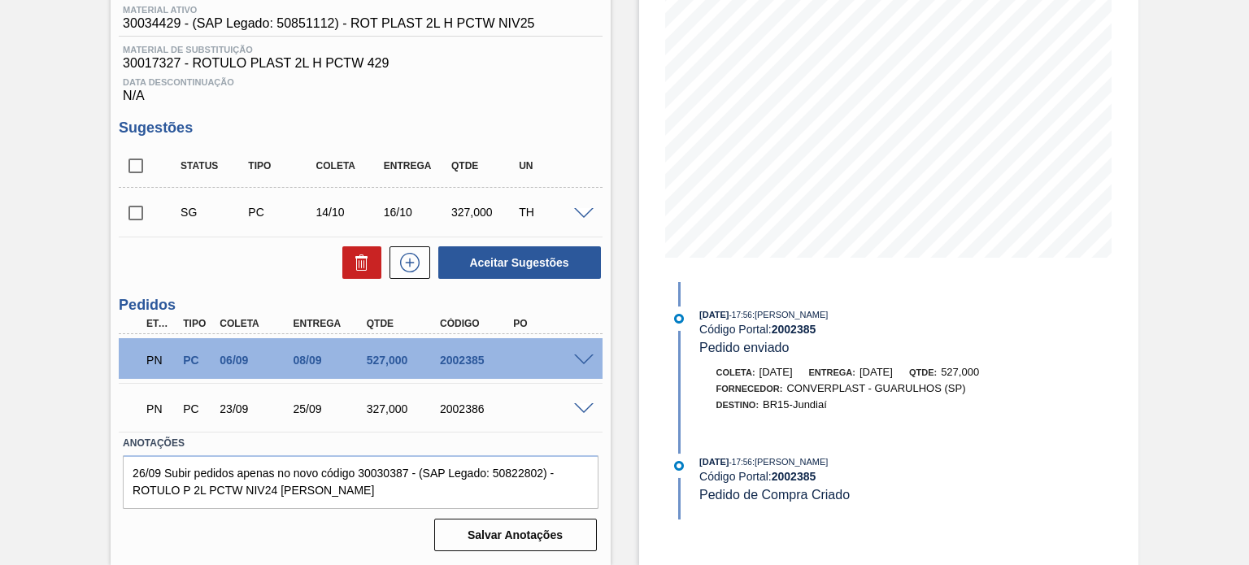
click at [590, 412] on span at bounding box center [584, 409] width 20 height 12
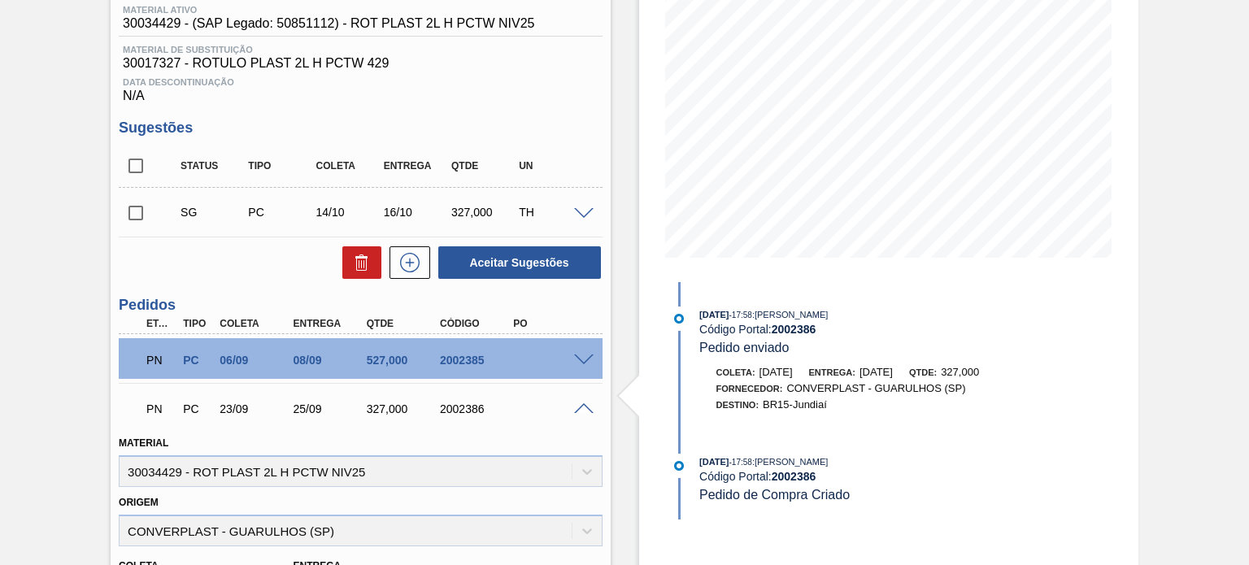
click at [589, 410] on span at bounding box center [584, 409] width 20 height 12
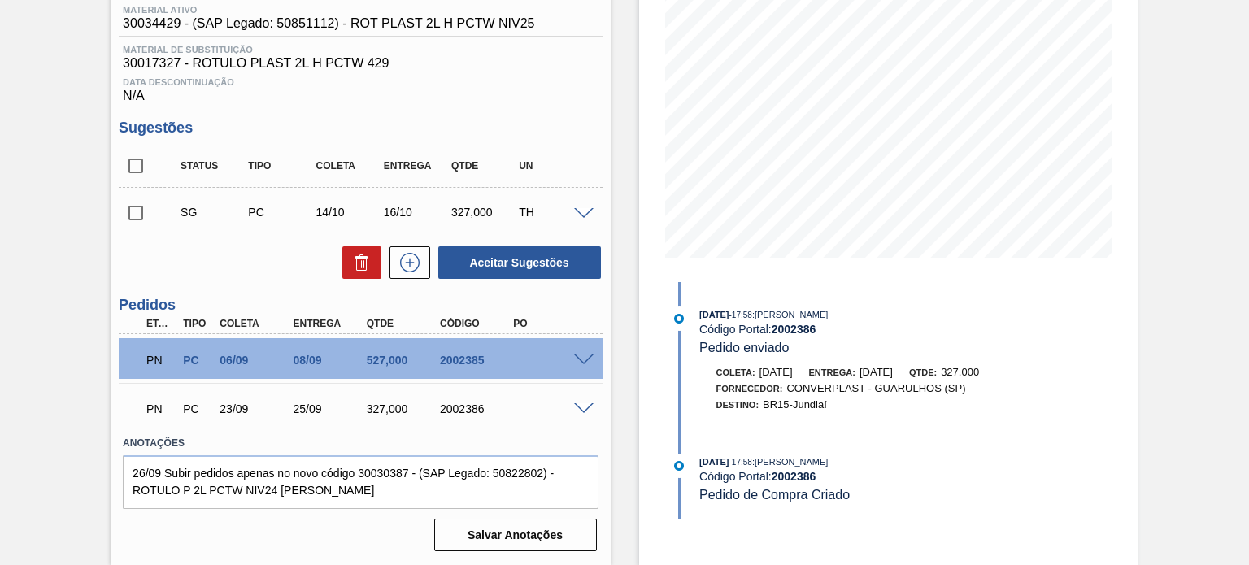
click at [457, 359] on div "2002385" at bounding box center [476, 360] width 81 height 13
click at [115, 401] on div "Unidade Jundiaí PE MIN 146,463 TH PE MAX 755,174 TH Próxima Entrega 08/09 - 527…" at bounding box center [360, 237] width 499 height 640
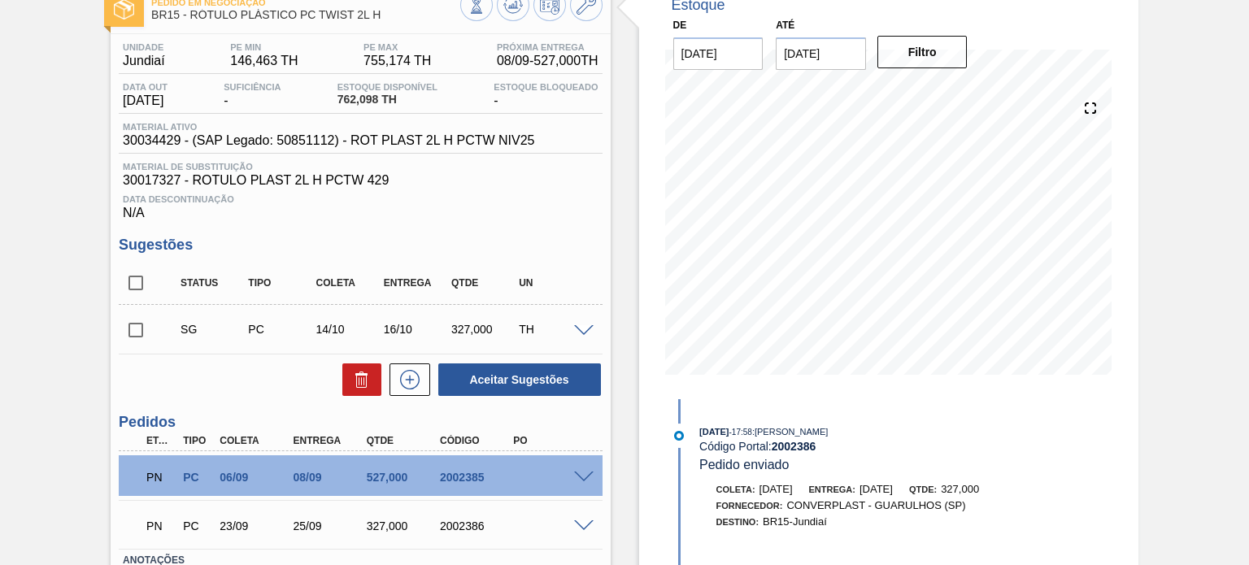
scroll to position [0, 0]
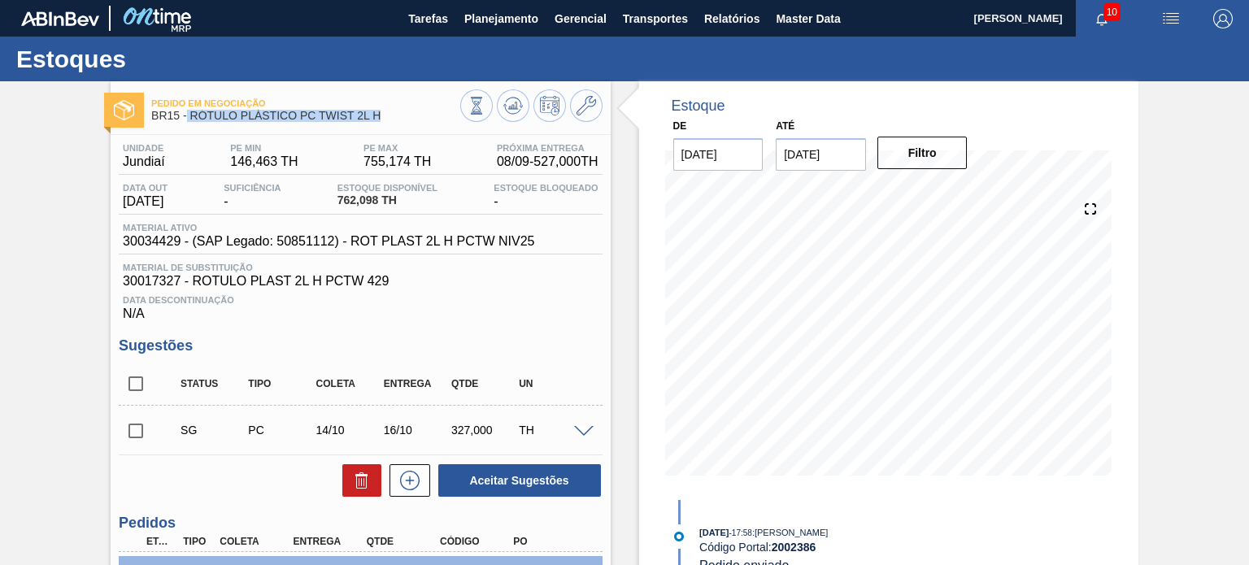
drag, startPoint x: 382, startPoint y: 124, endPoint x: 185, endPoint y: 118, distance: 196.9
click at [185, 118] on div "Pedido em Negociação BR15 - RÓTULO PLÁSTICO PC TWIST 2L H" at bounding box center [305, 110] width 308 height 37
copy span "RÓTULO PLÁSTICO PC TWIST 2L H"
click at [176, 237] on span "30034429 - (SAP Legado: 50851112) - ROT PLAST 2L H PCTW NIV25" at bounding box center [329, 241] width 412 height 15
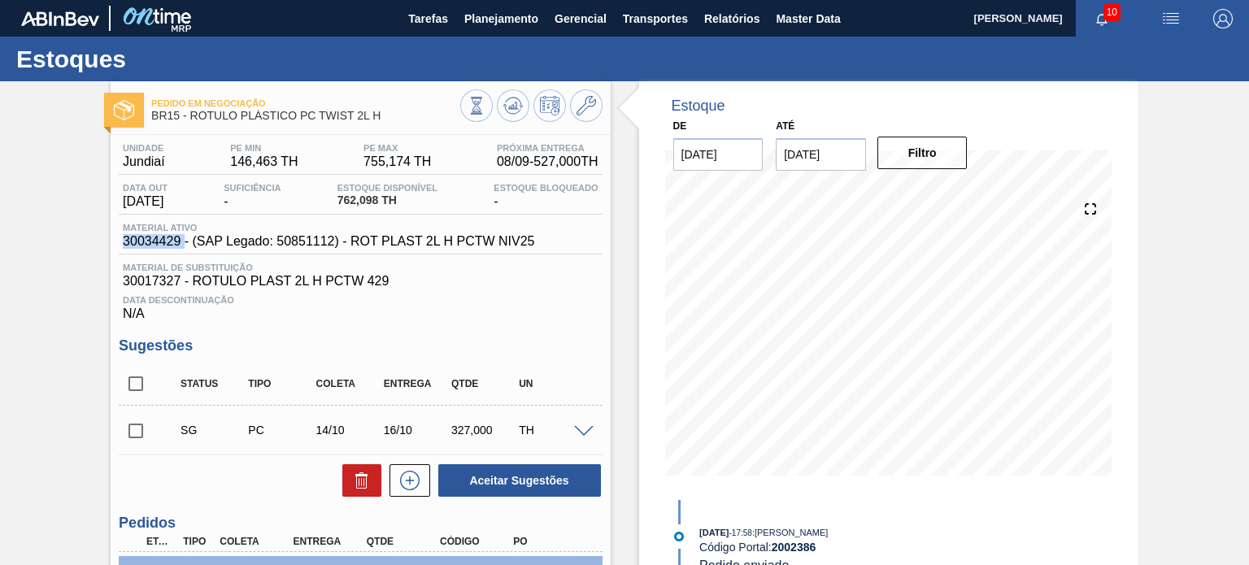
copy span "30034429"
